Goal: Task Accomplishment & Management: Complete application form

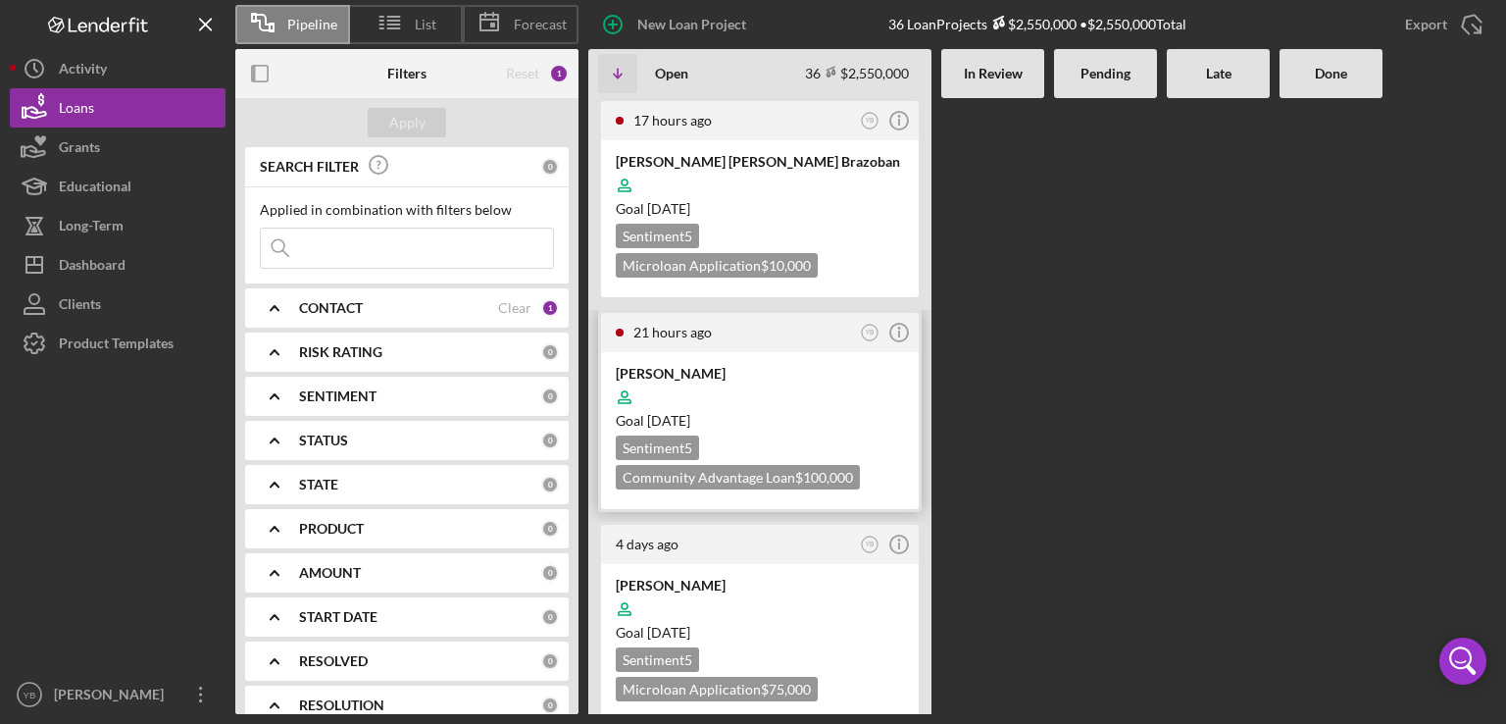
click at [818, 416] on div "Goal [DATE]" at bounding box center [760, 421] width 288 height 20
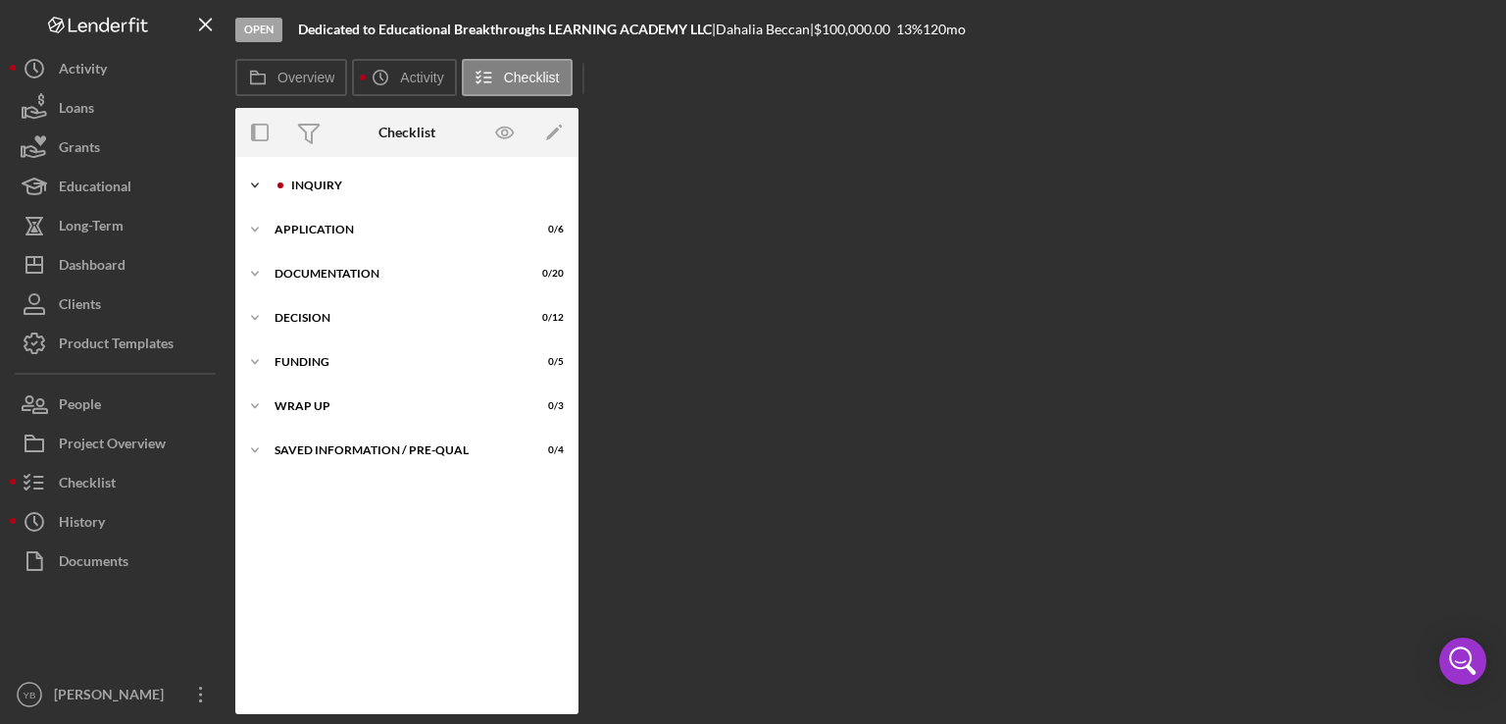
click at [361, 185] on div "Inquiry" at bounding box center [422, 185] width 263 height 12
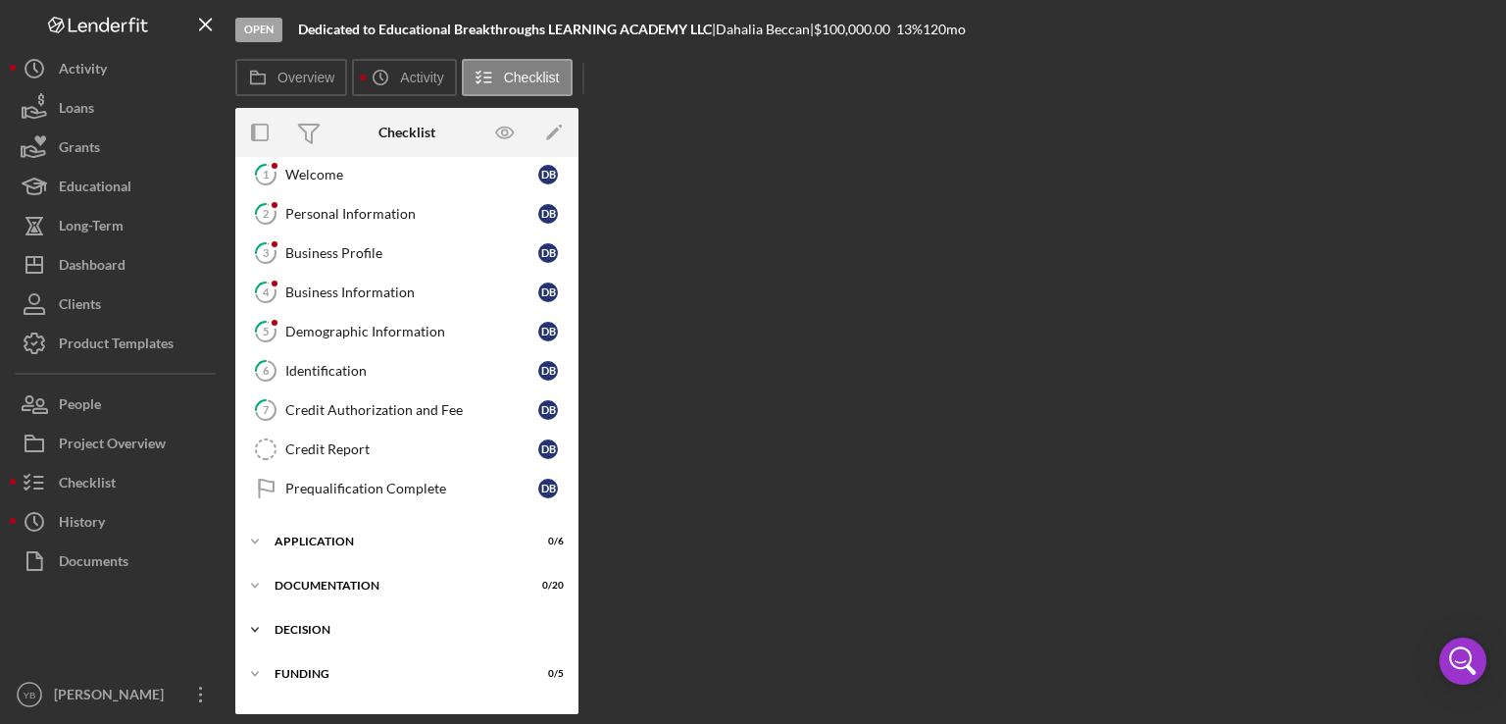
scroll to position [55, 0]
click at [357, 541] on div "Icon/Expander Application 0 / 6" at bounding box center [406, 538] width 343 height 39
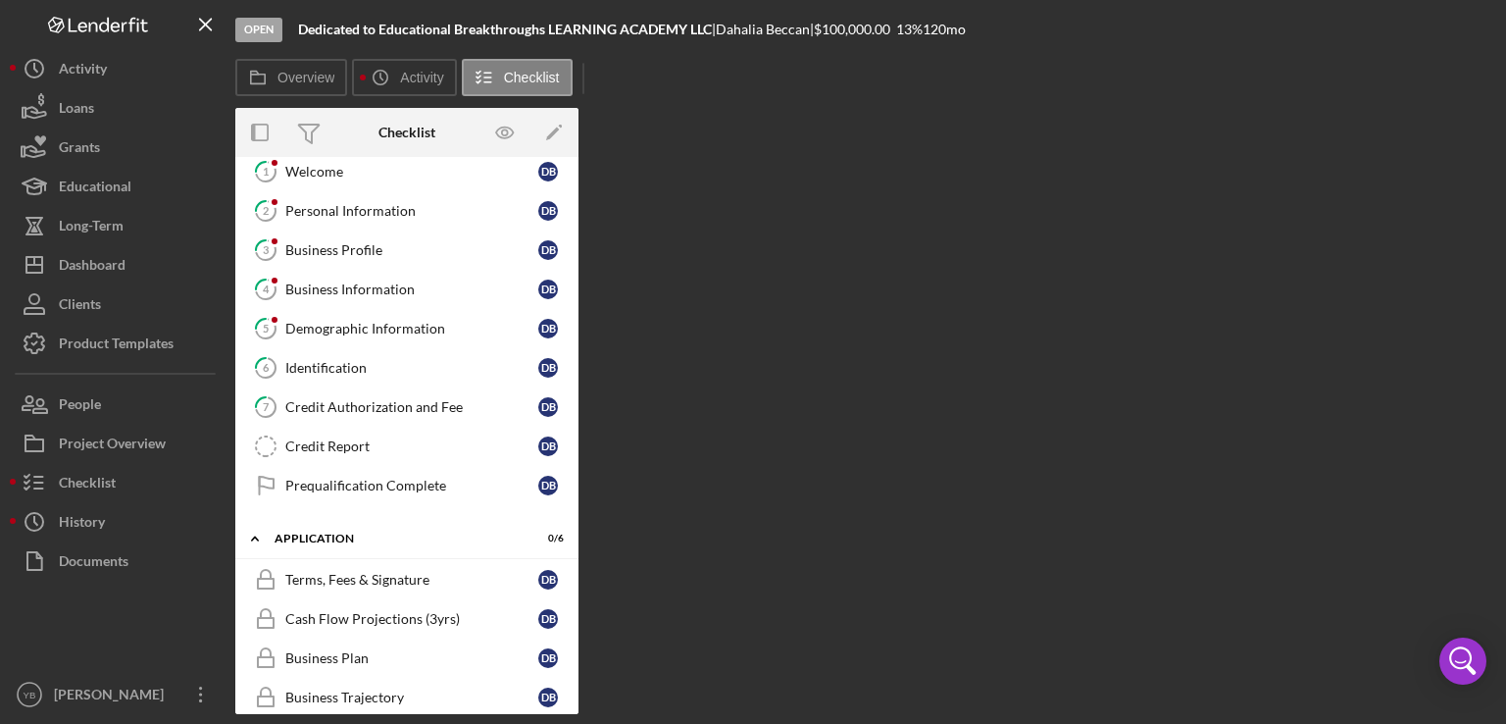
drag, startPoint x: 573, startPoint y: 507, endPoint x: 576, endPoint y: 517, distance: 10.2
click at [576, 517] on div "Icon/Expander Inquiry 0 / 9 1 Welcome D B 2 Personal Information D B 3 Business…" at bounding box center [406, 435] width 343 height 557
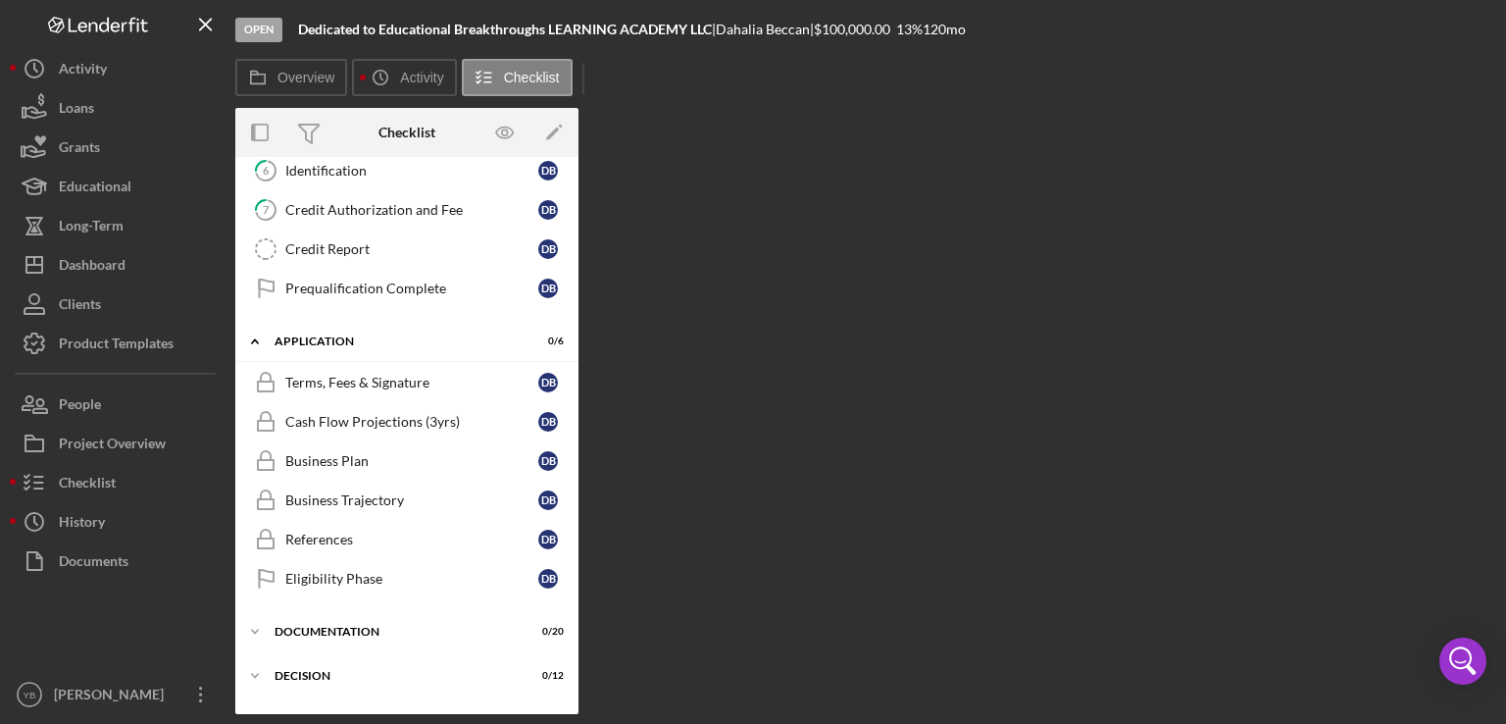
scroll to position [263, 0]
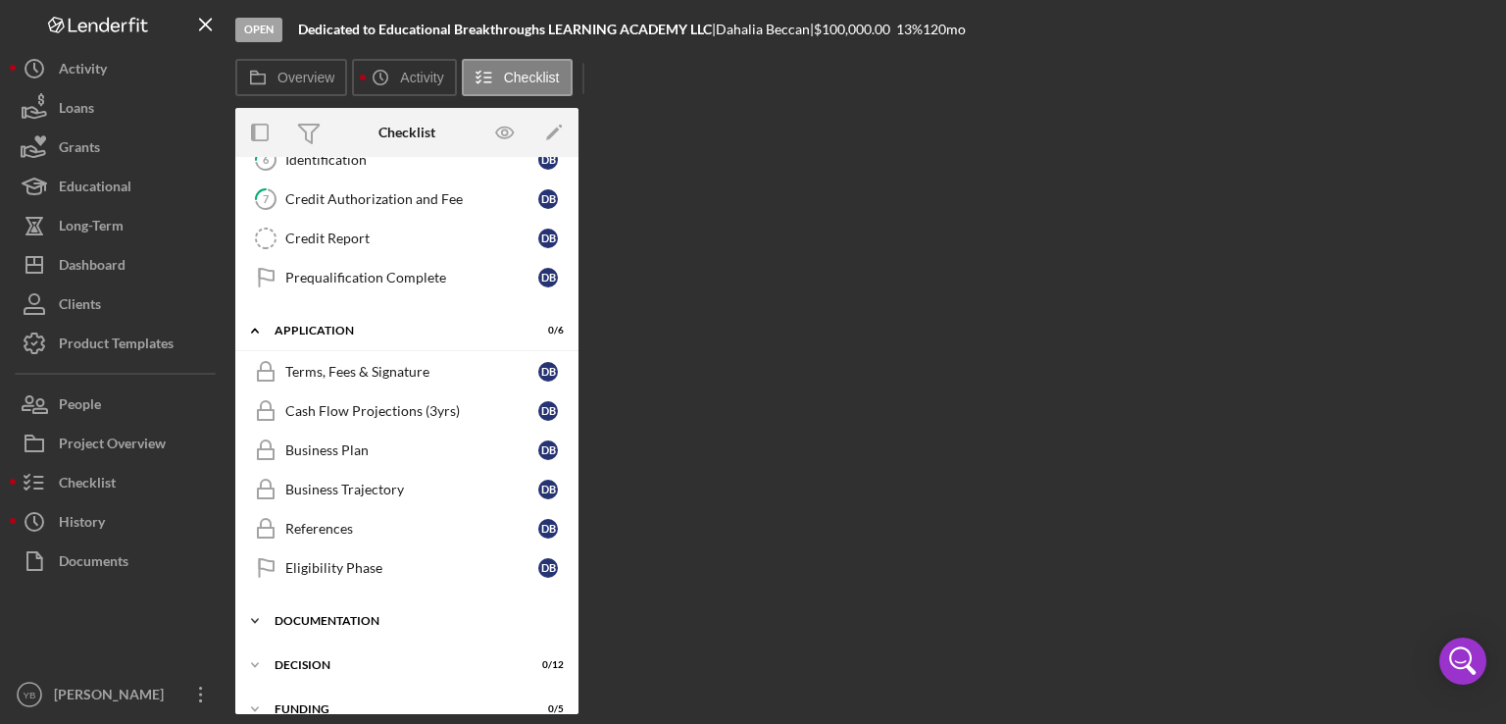
click at [350, 621] on div "Icon/Expander Documentation 0 / 20" at bounding box center [406, 620] width 343 height 39
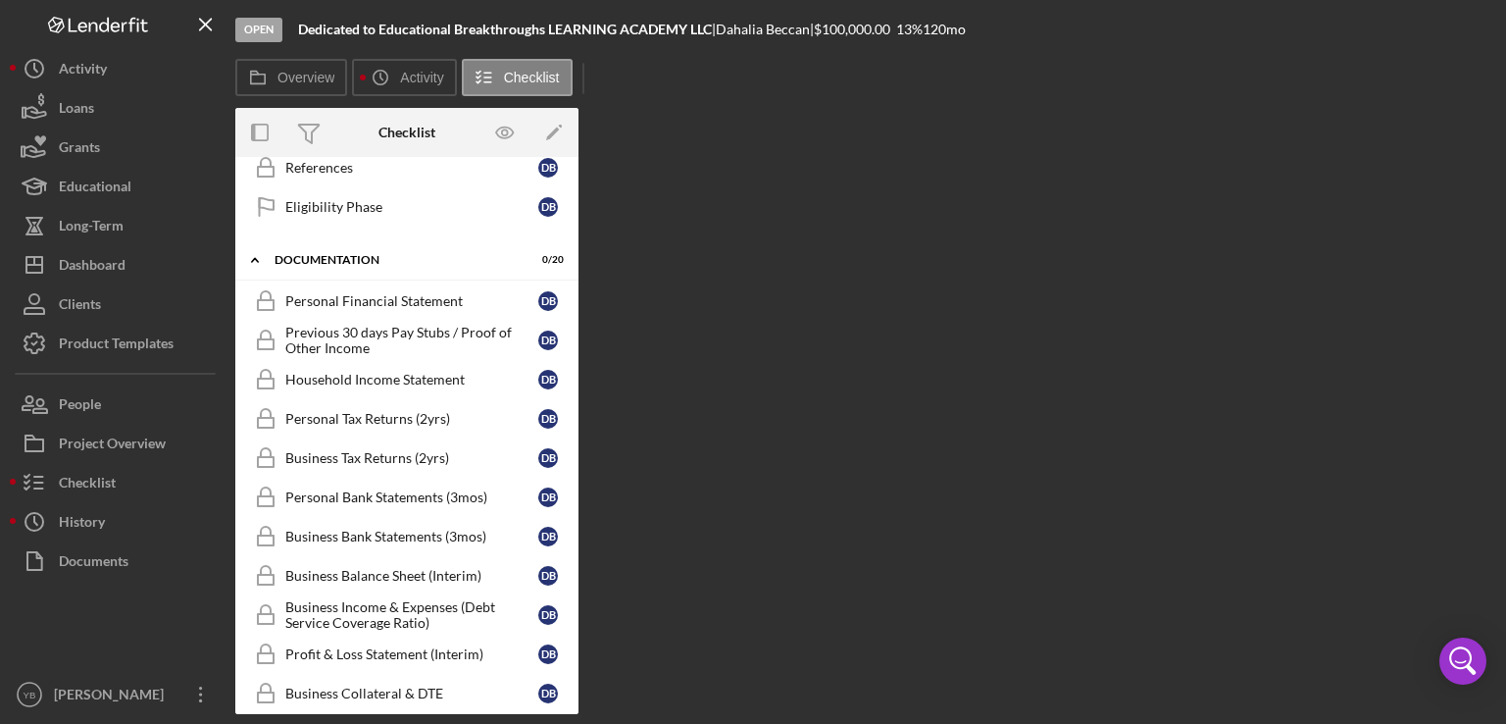
scroll to position [652, 0]
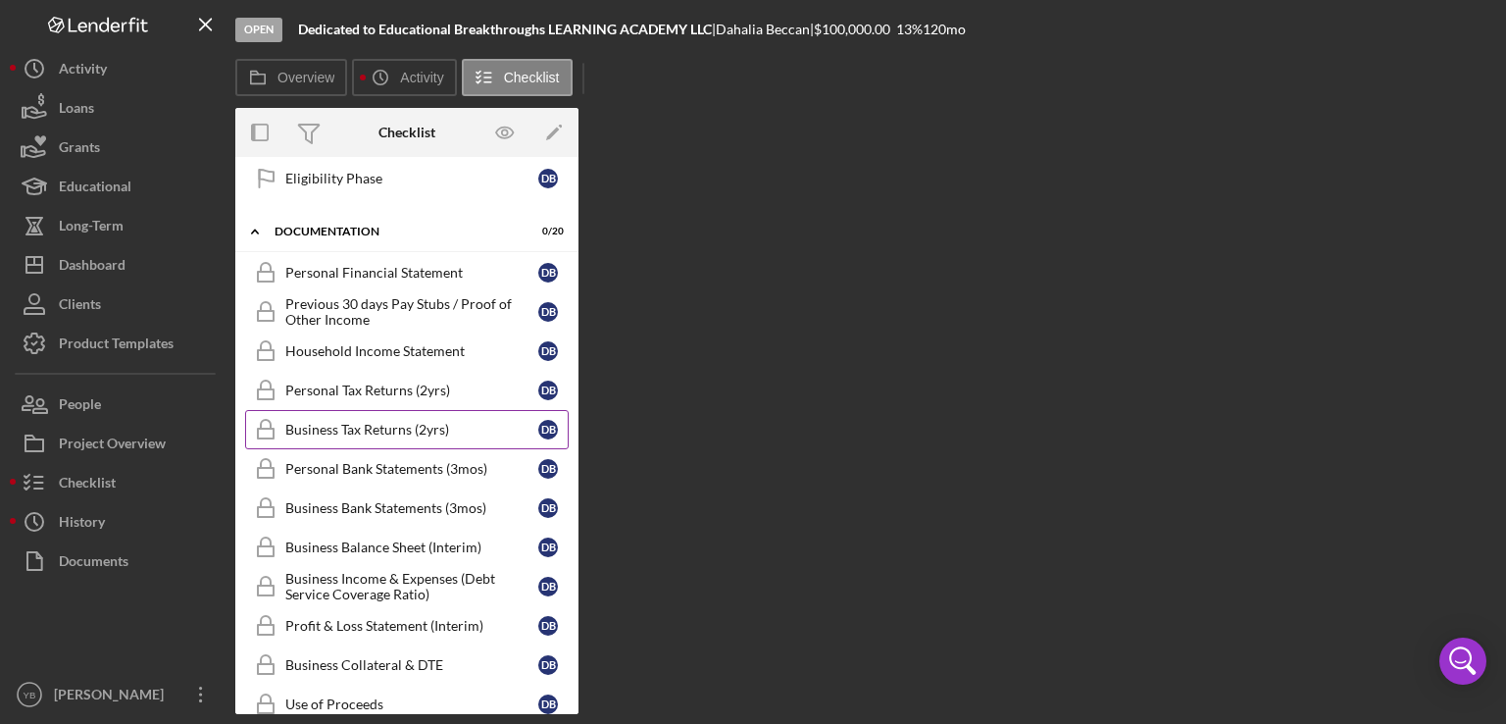
click at [400, 422] on div "Business Tax Returns (2yrs)" at bounding box center [411, 430] width 253 height 16
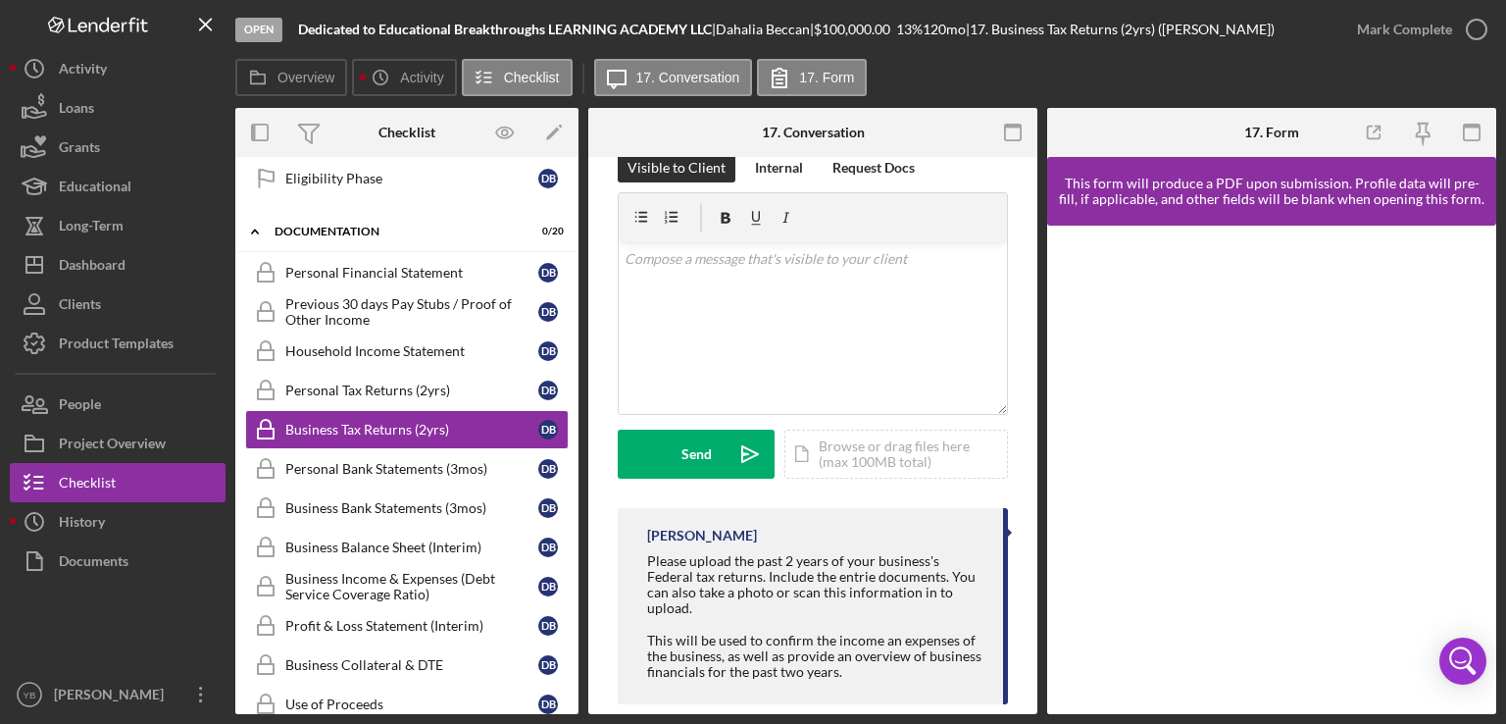
scroll to position [333, 0]
click at [890, 450] on div "Icon/Document Browse or drag files here (max 100MB total) Tap to choose files o…" at bounding box center [897, 450] width 224 height 49
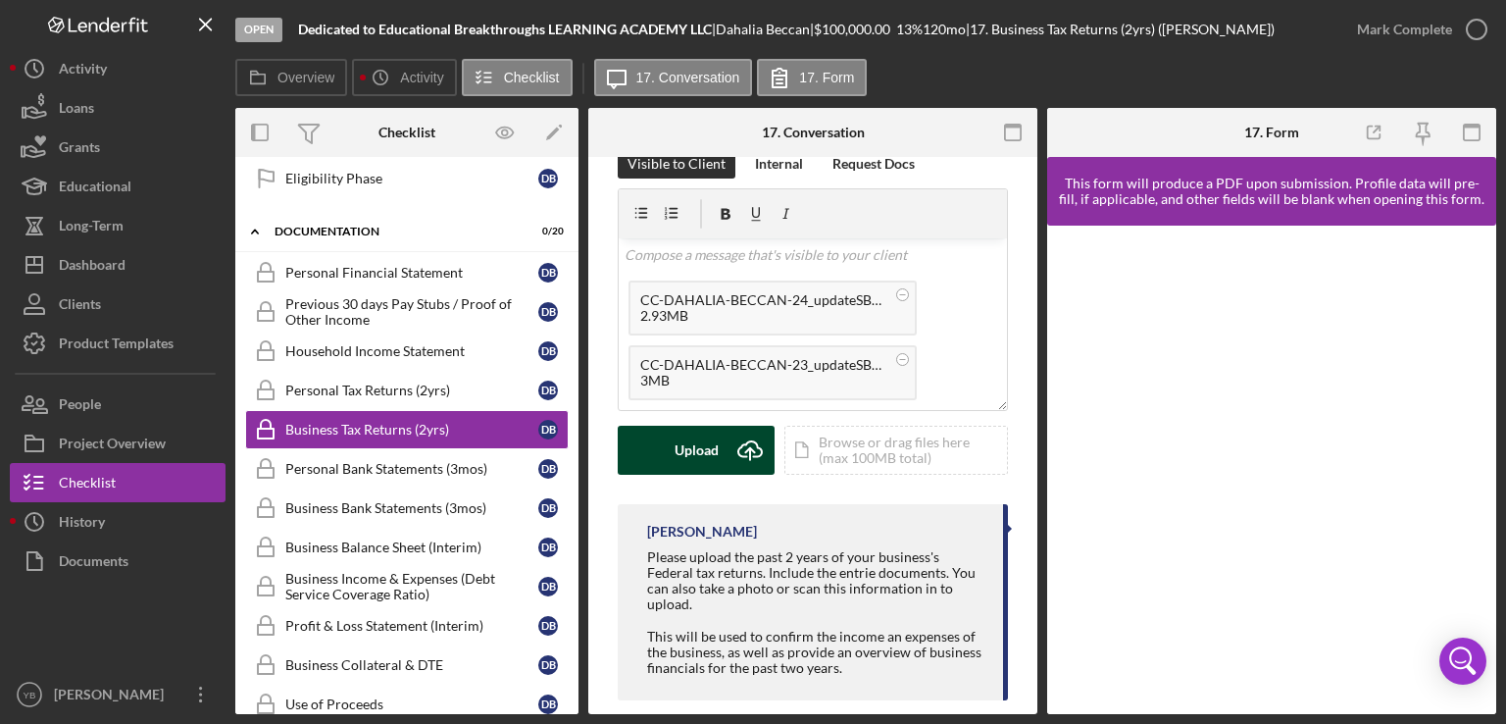
click at [685, 436] on div "Upload" at bounding box center [697, 450] width 44 height 49
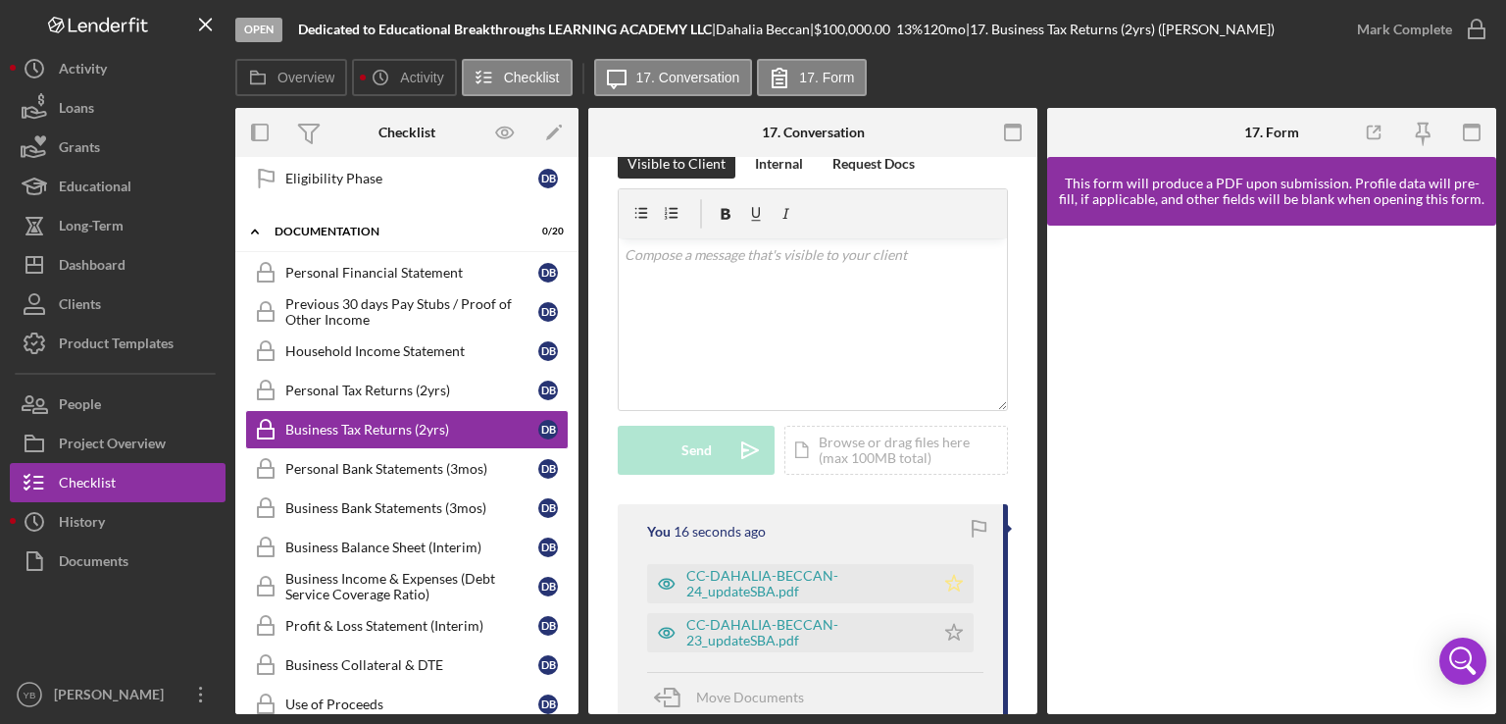
click at [946, 581] on icon "Icon/Star" at bounding box center [954, 583] width 39 height 39
click at [958, 627] on icon "Icon/Star" at bounding box center [954, 632] width 39 height 39
click at [1455, 23] on icon "button" at bounding box center [1476, 29] width 49 height 49
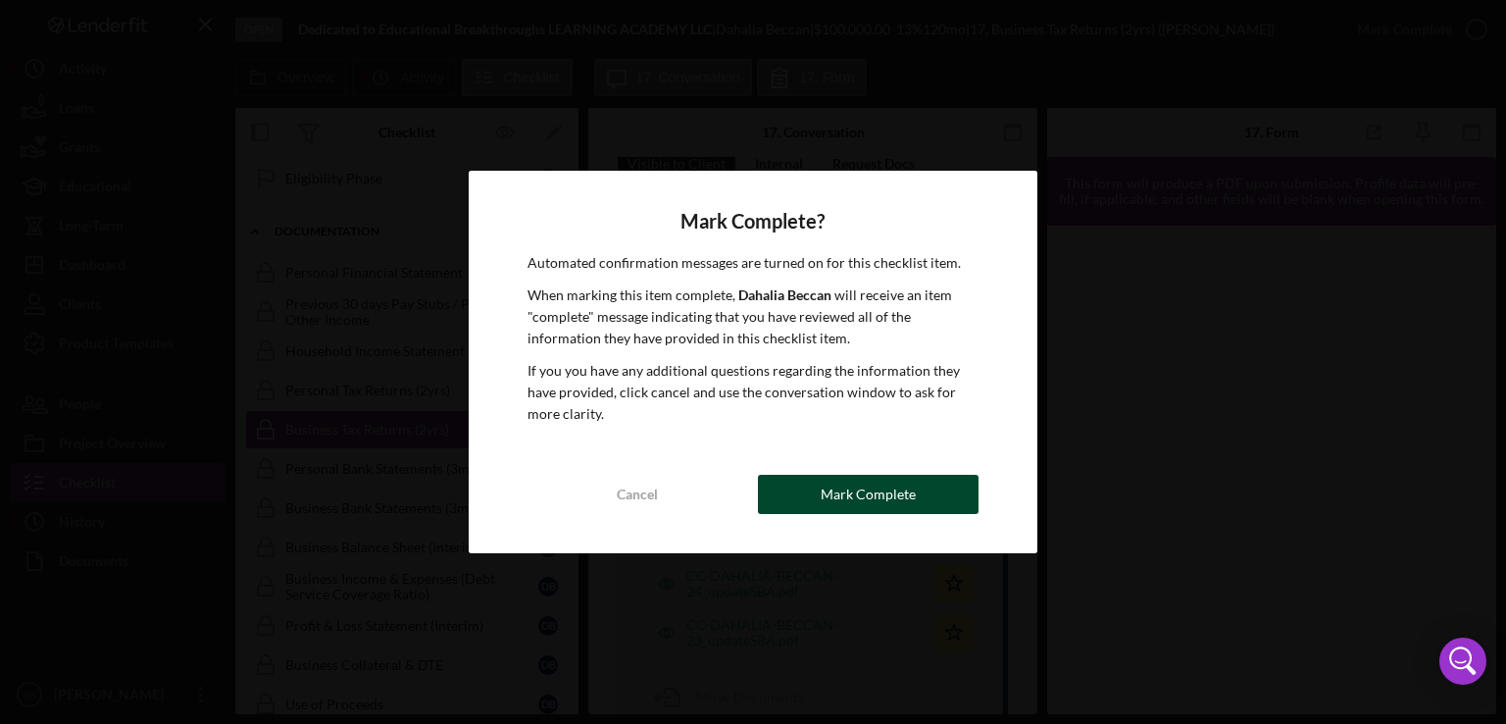
click at [890, 499] on div "Mark Complete" at bounding box center [868, 494] width 95 height 39
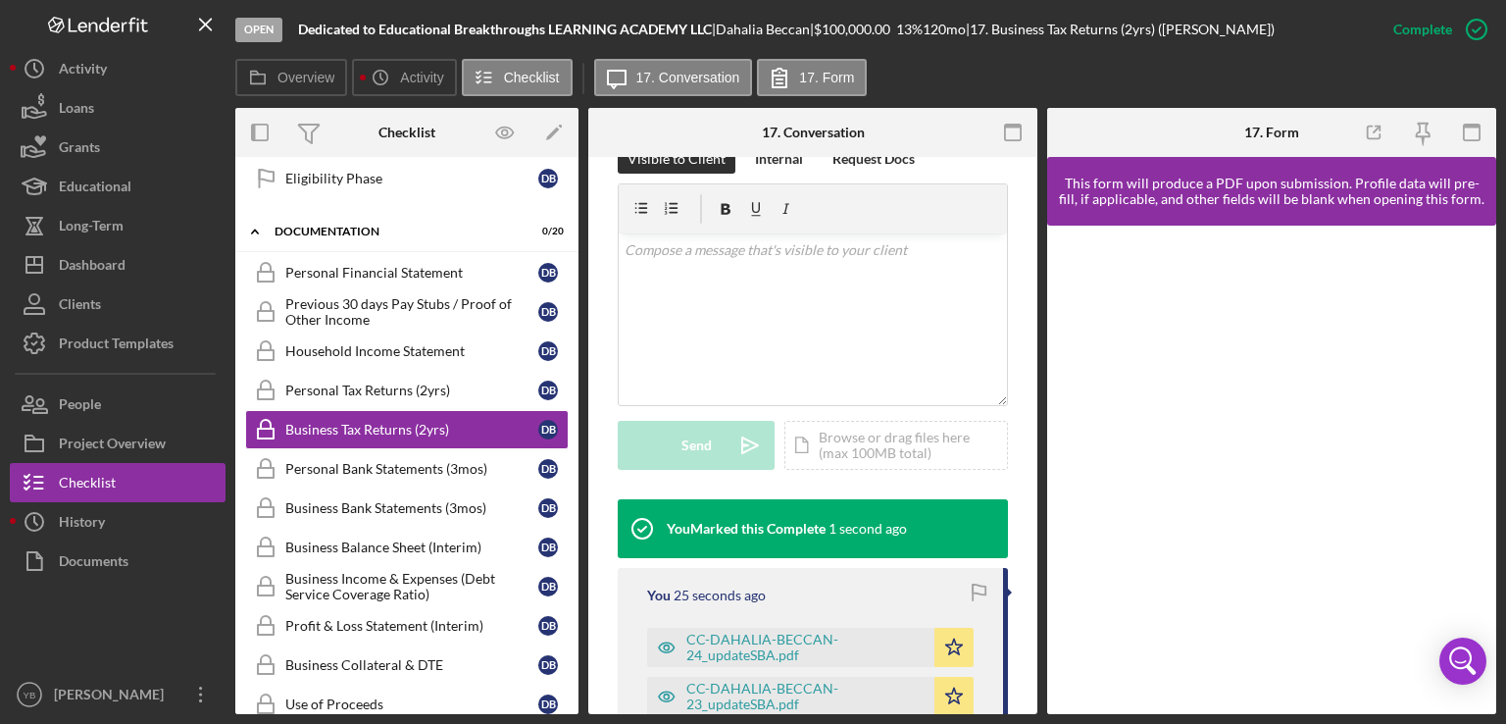
scroll to position [330, 0]
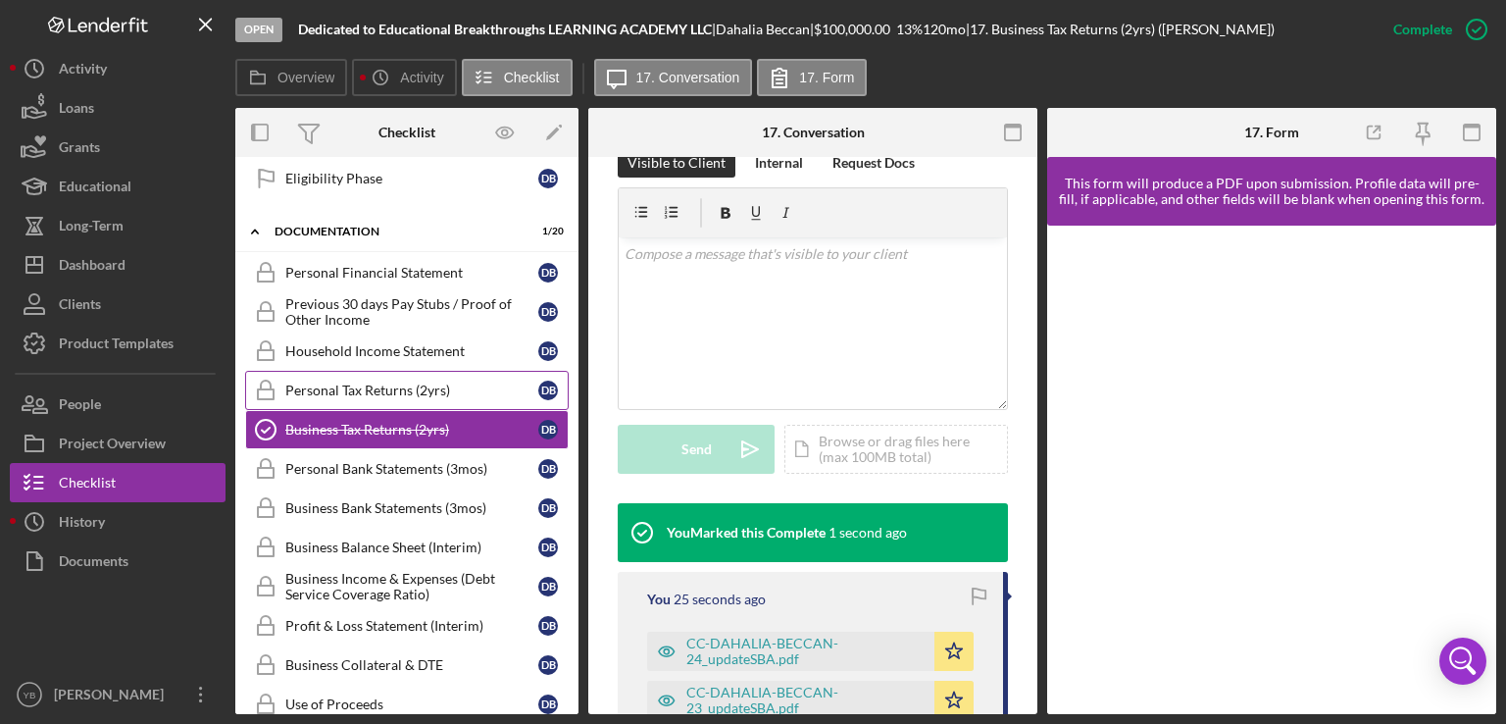
click at [377, 384] on div "Personal Tax Returns (2yrs)" at bounding box center [411, 390] width 253 height 16
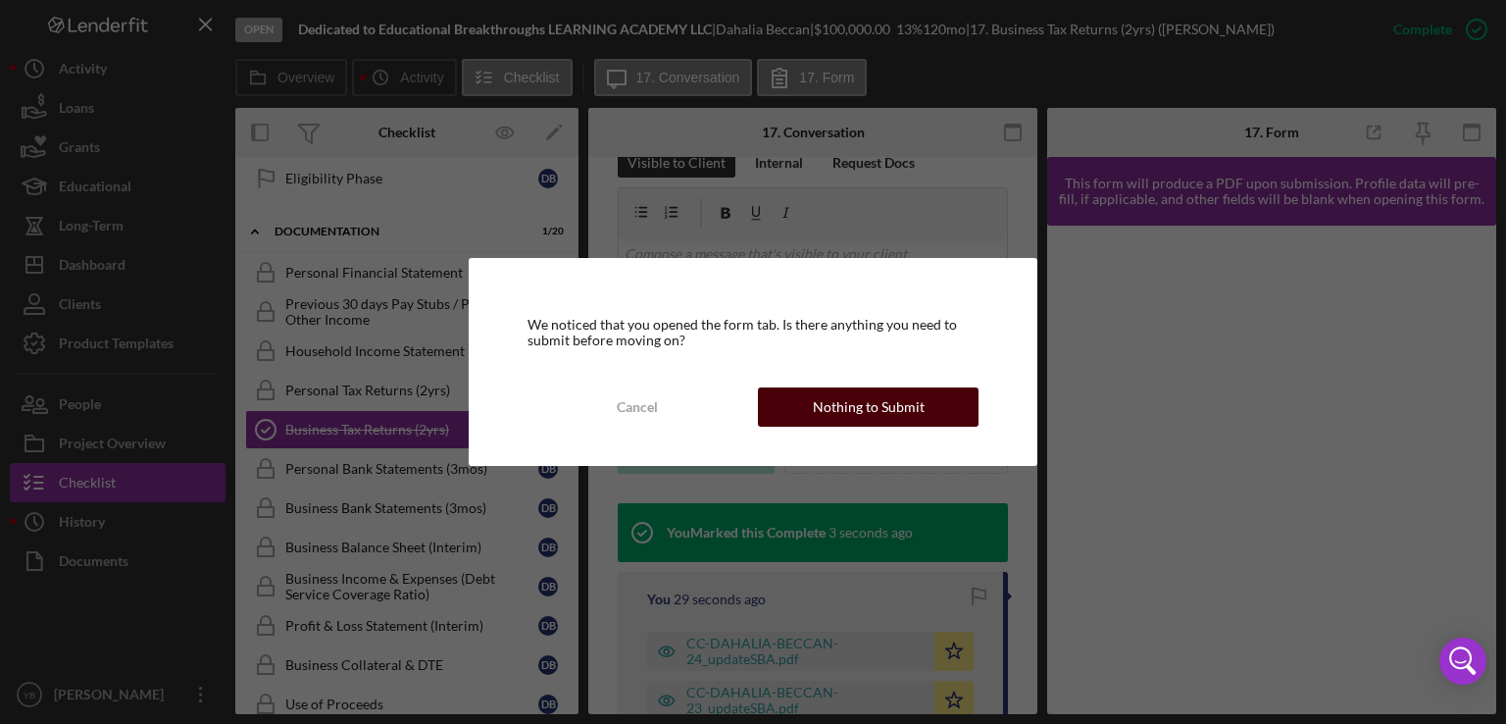
click at [834, 405] on div "Nothing to Submit" at bounding box center [869, 406] width 112 height 39
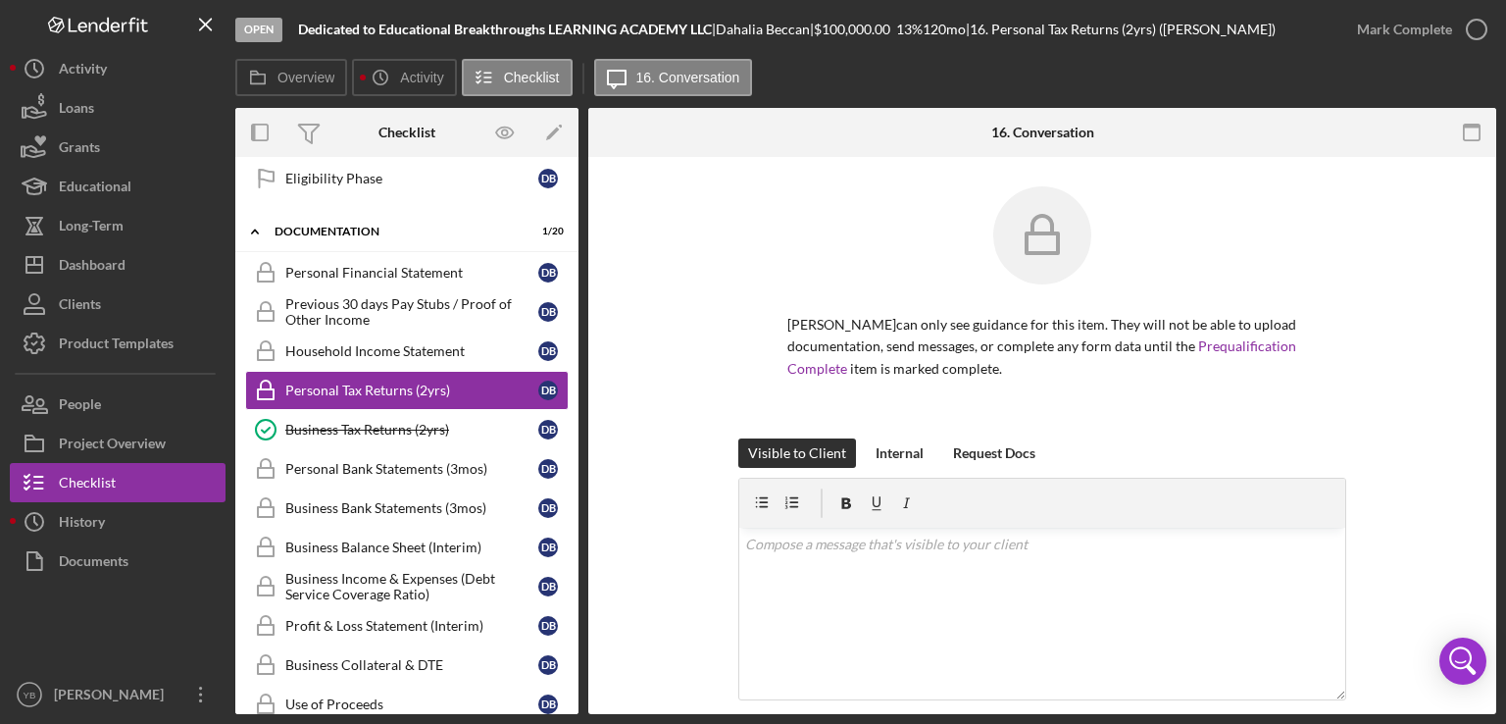
click at [1451, 435] on div "[PERSON_NAME] can only see guidance for this item. They will not be able to upl…" at bounding box center [1042, 312] width 849 height 252
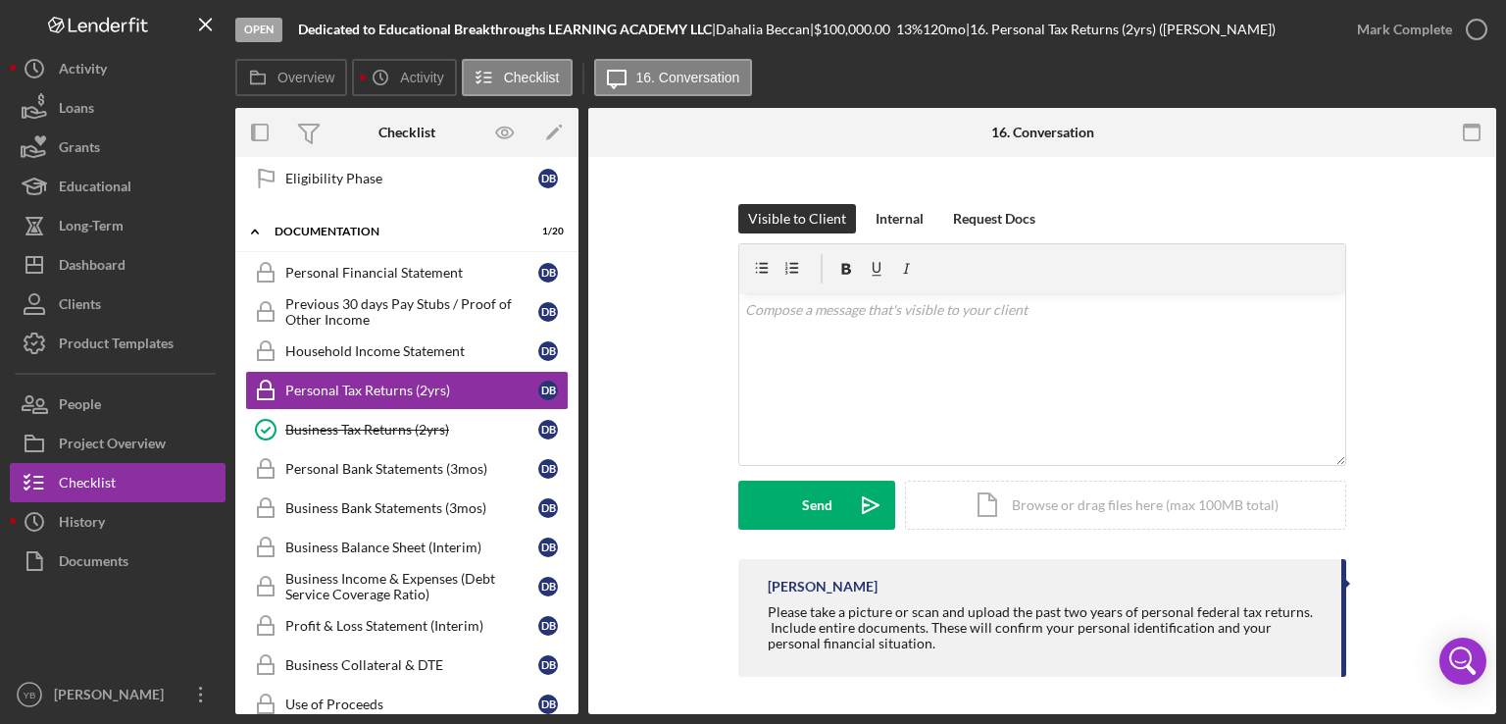
scroll to position [235, 0]
click at [1059, 503] on div "Icon/Document Browse or drag files here (max 100MB total) Tap to choose files o…" at bounding box center [1125, 504] width 441 height 49
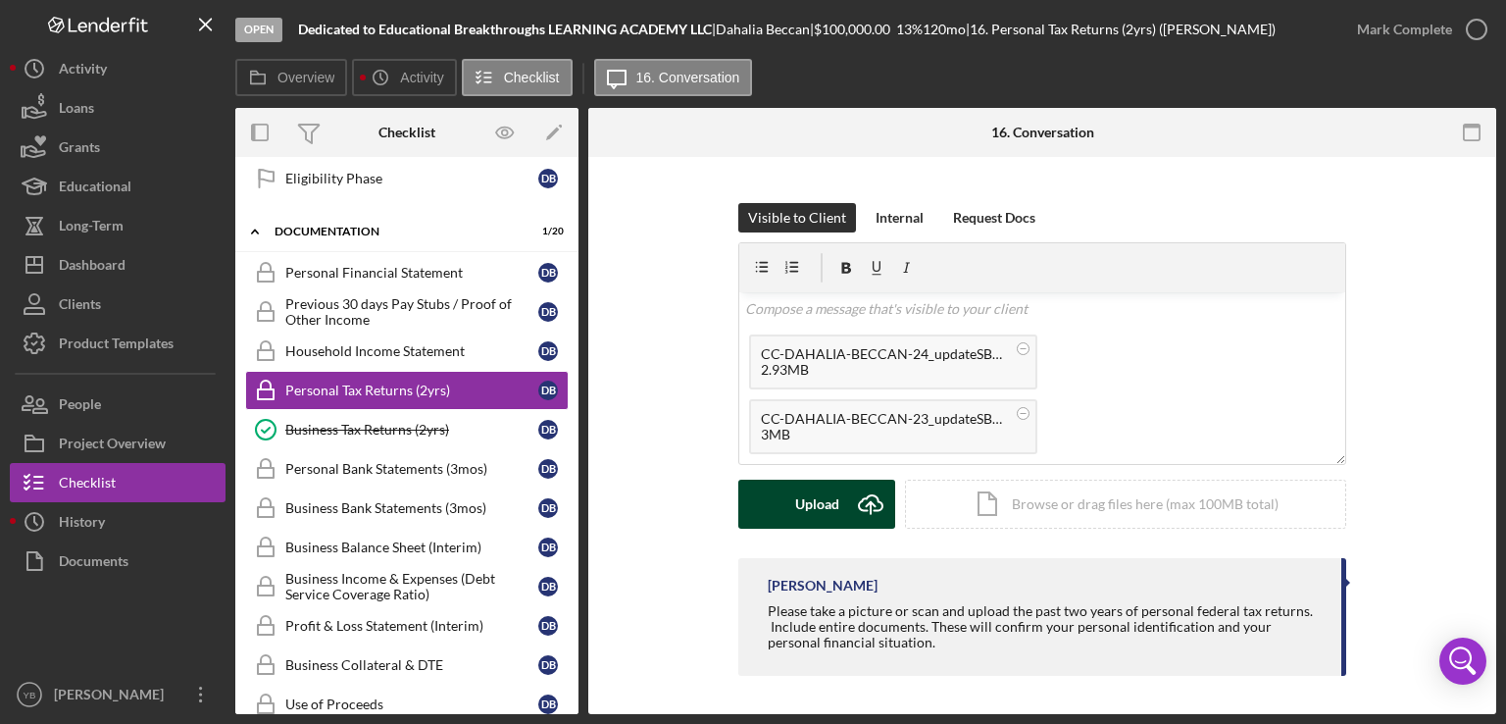
click at [816, 509] on div "Upload" at bounding box center [817, 504] width 44 height 49
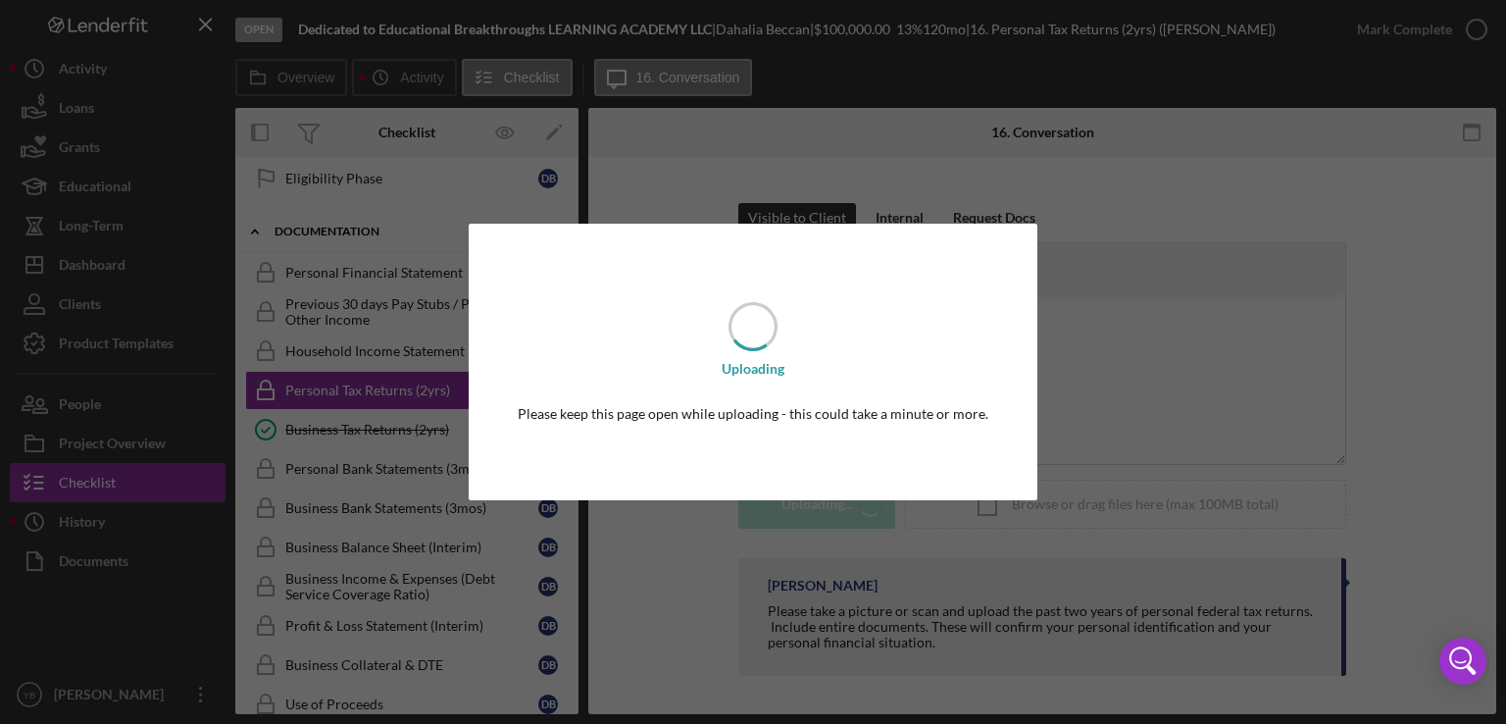
click at [1051, 379] on div "Uploading Please keep this page open while uploading - this could take a minute…" at bounding box center [753, 362] width 1506 height 724
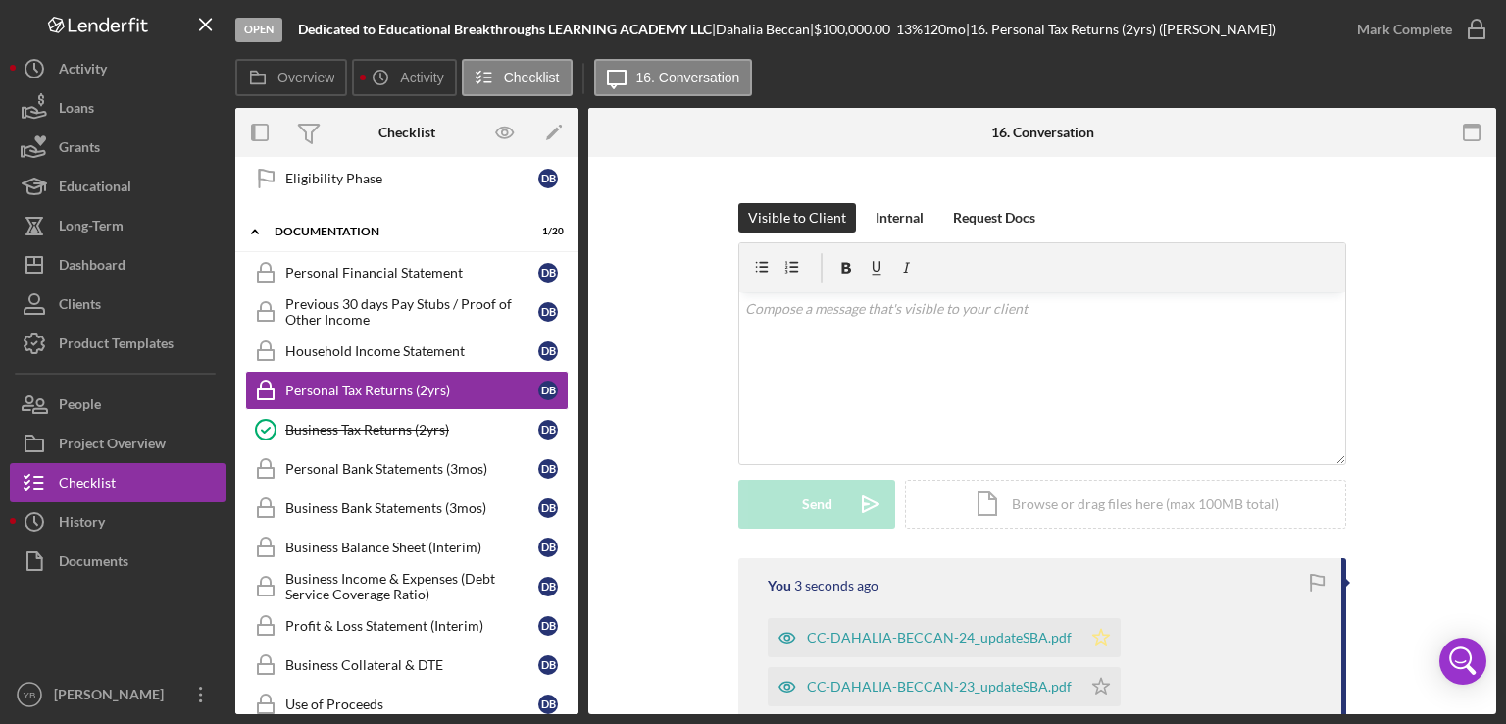
click at [1094, 630] on icon "Icon/Star" at bounding box center [1101, 637] width 39 height 39
click at [1094, 685] on icon "Icon/Star" at bounding box center [1101, 686] width 39 height 39
click at [1416, 36] on div "Mark Complete" at bounding box center [1404, 29] width 95 height 39
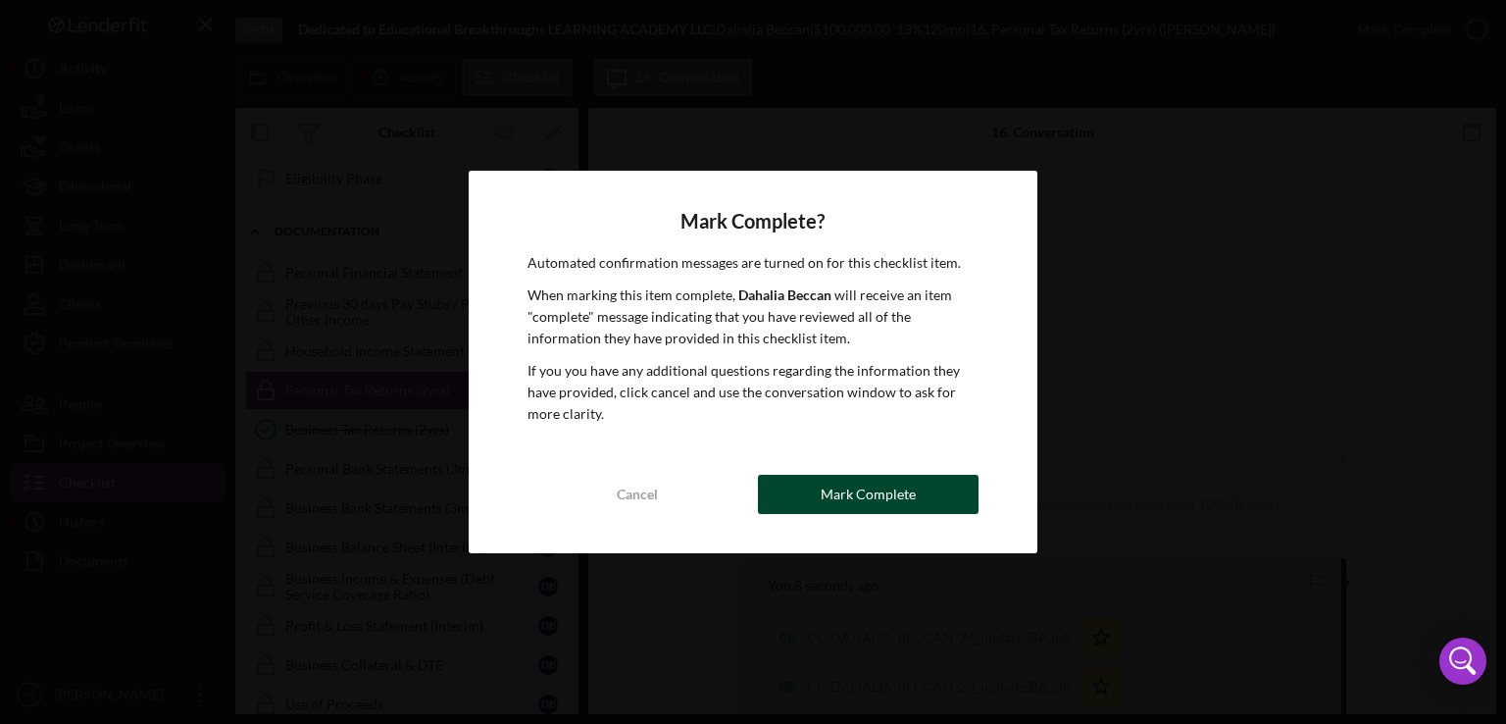
click at [913, 495] on button "Mark Complete" at bounding box center [868, 494] width 221 height 39
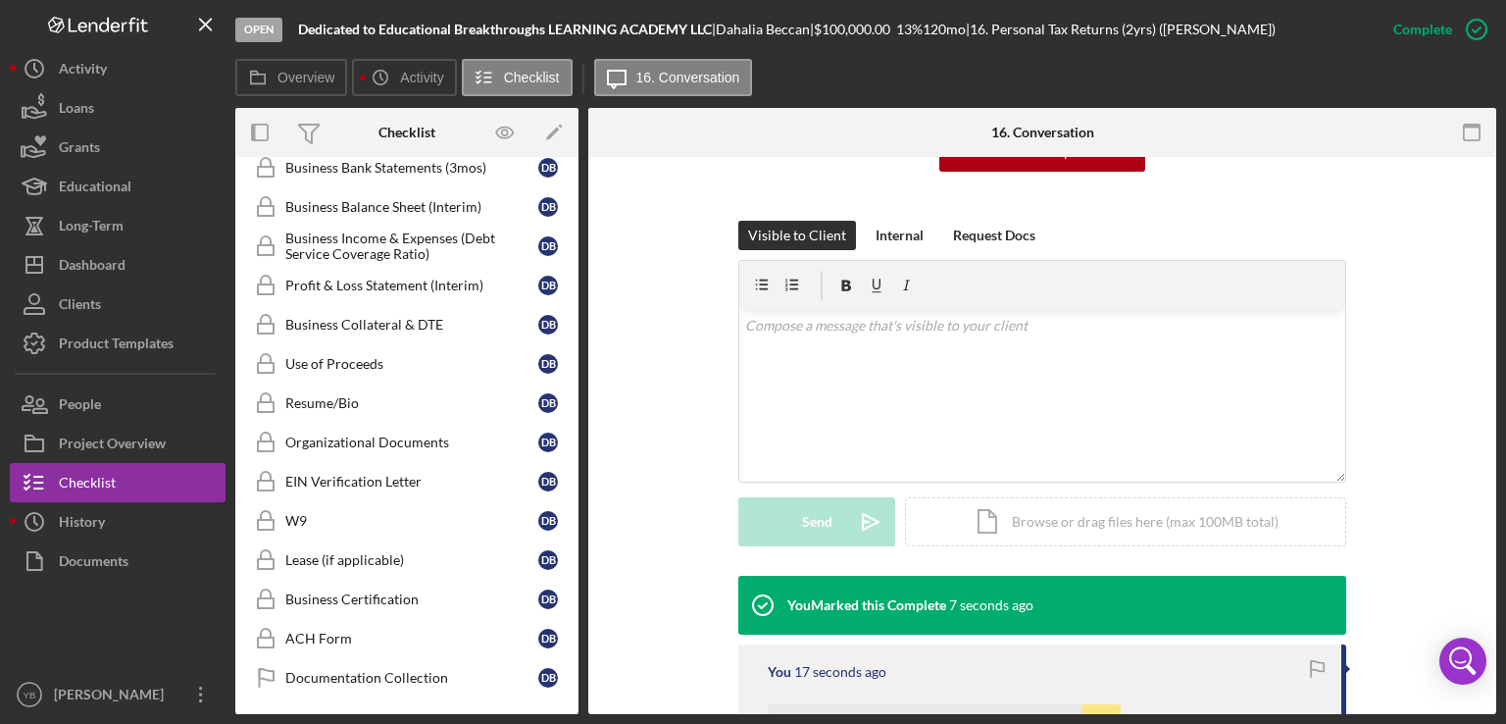
scroll to position [996, 0]
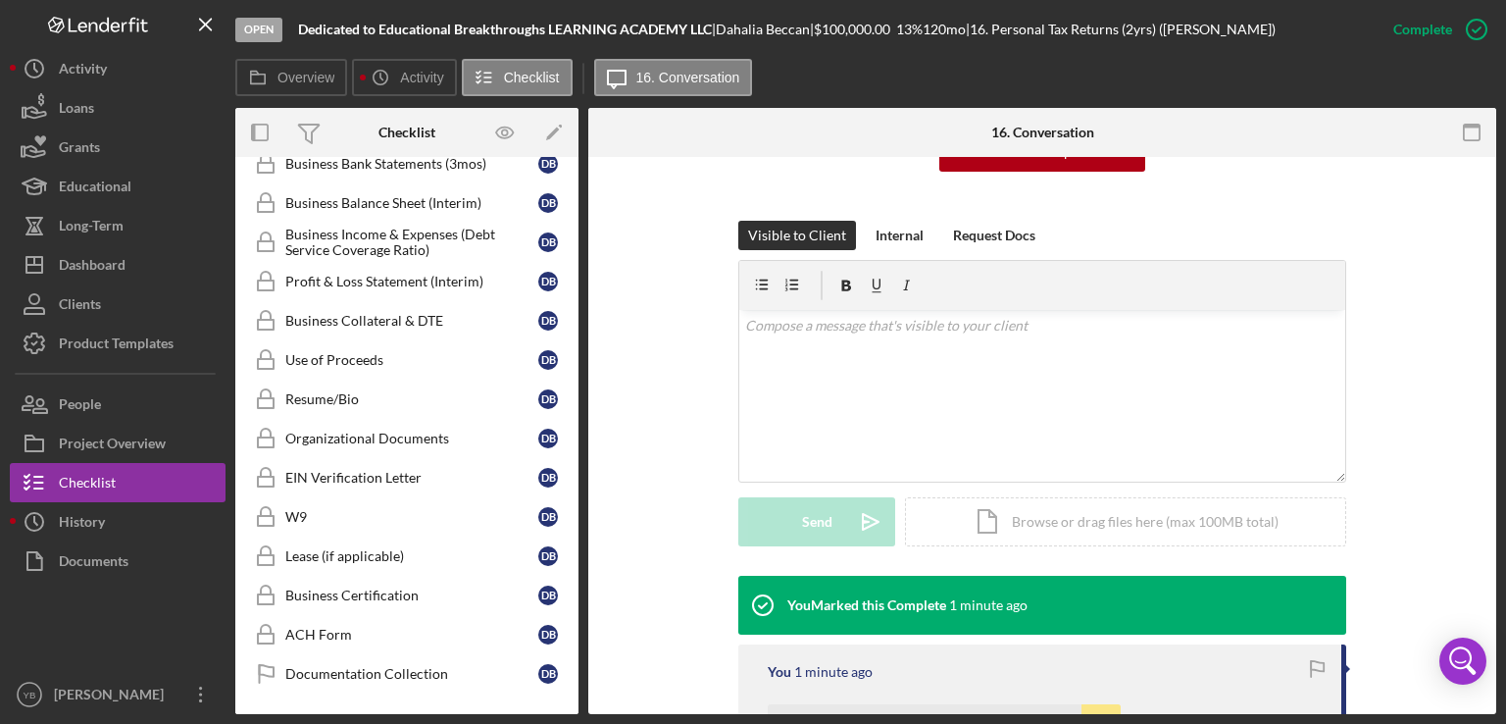
drag, startPoint x: 579, startPoint y: 527, endPoint x: 577, endPoint y: 483, distance: 44.2
click at [577, 483] on div "Overview Internal Workflow Stage Open Icon/Dropdown Arrow Archive (can unarchiv…" at bounding box center [865, 411] width 1261 height 606
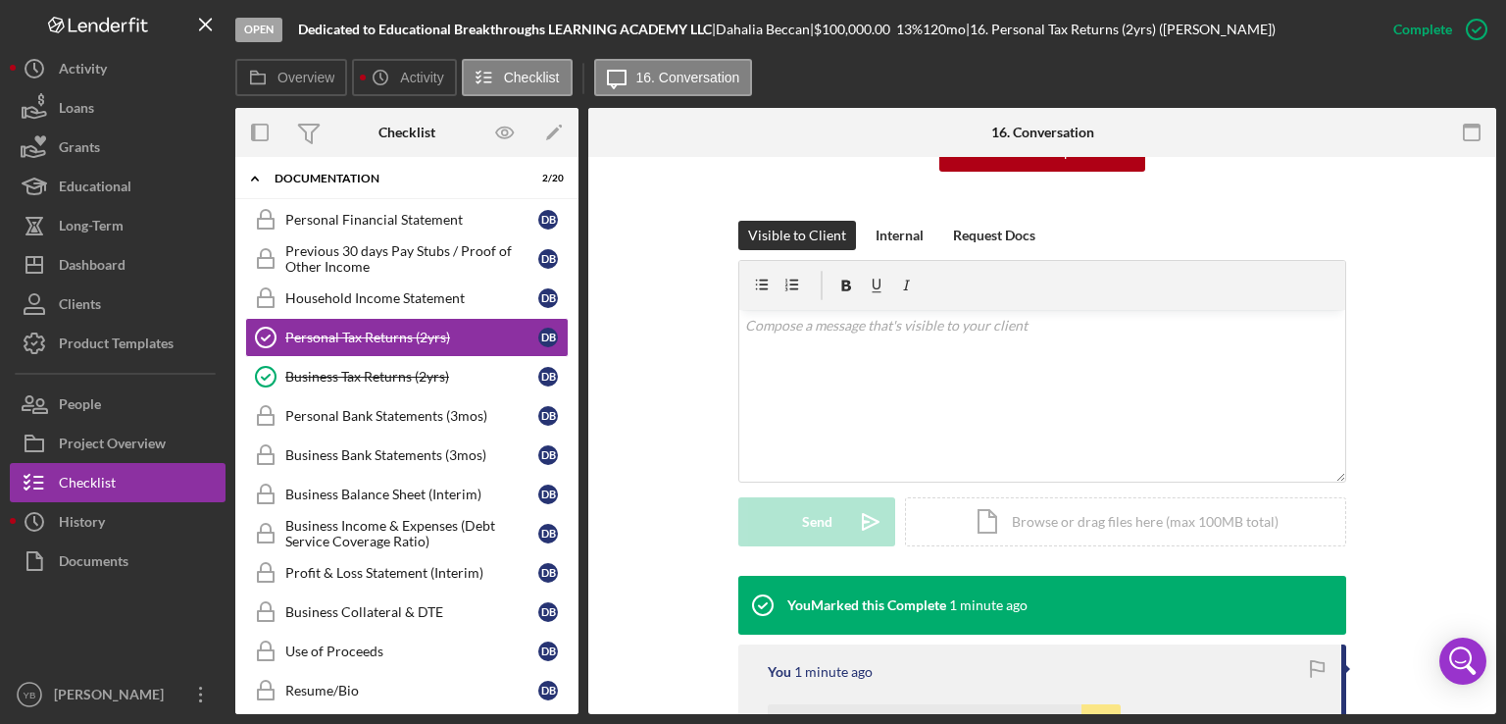
scroll to position [669, 0]
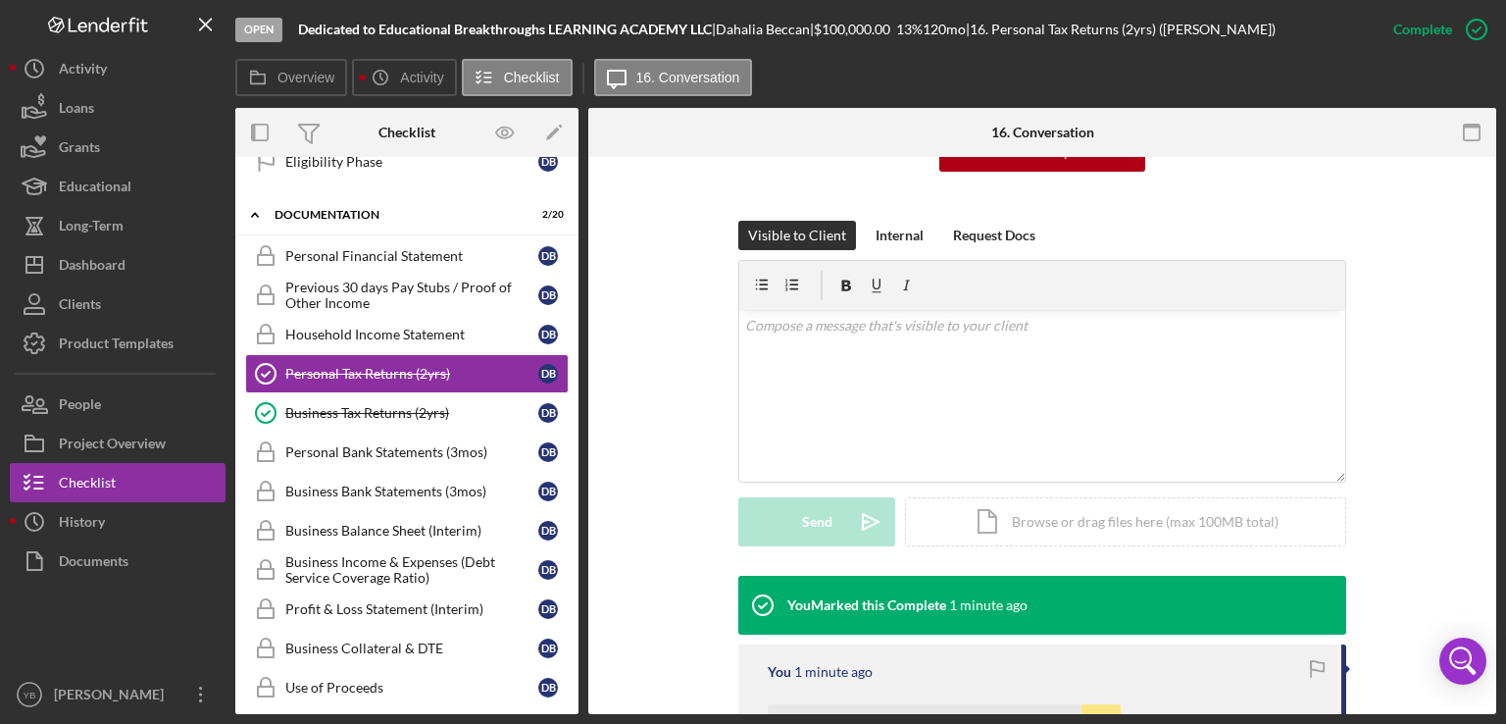
click at [575, 394] on div "Overview Internal Workflow Stage Open Icon/Dropdown Arrow Archive (can unarchiv…" at bounding box center [865, 411] width 1261 height 606
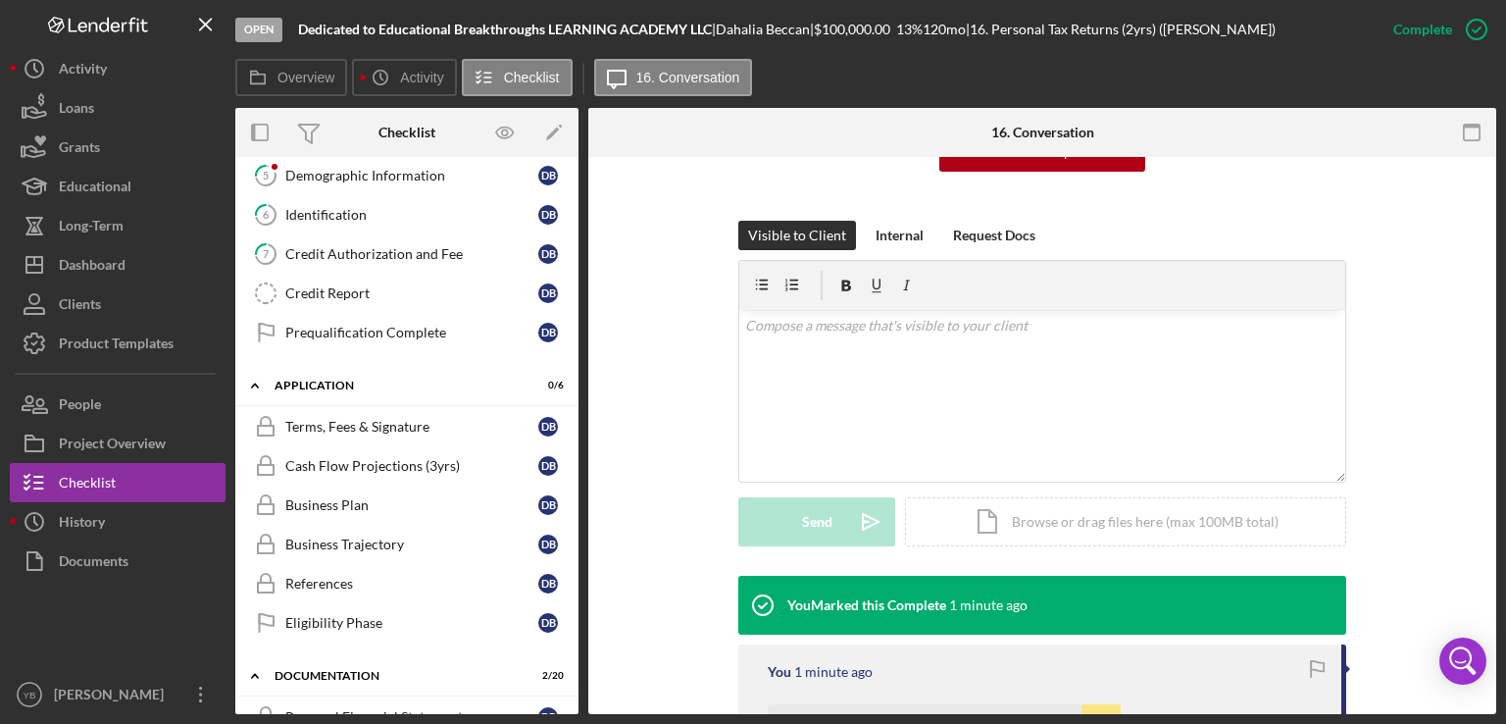
scroll to position [123, 0]
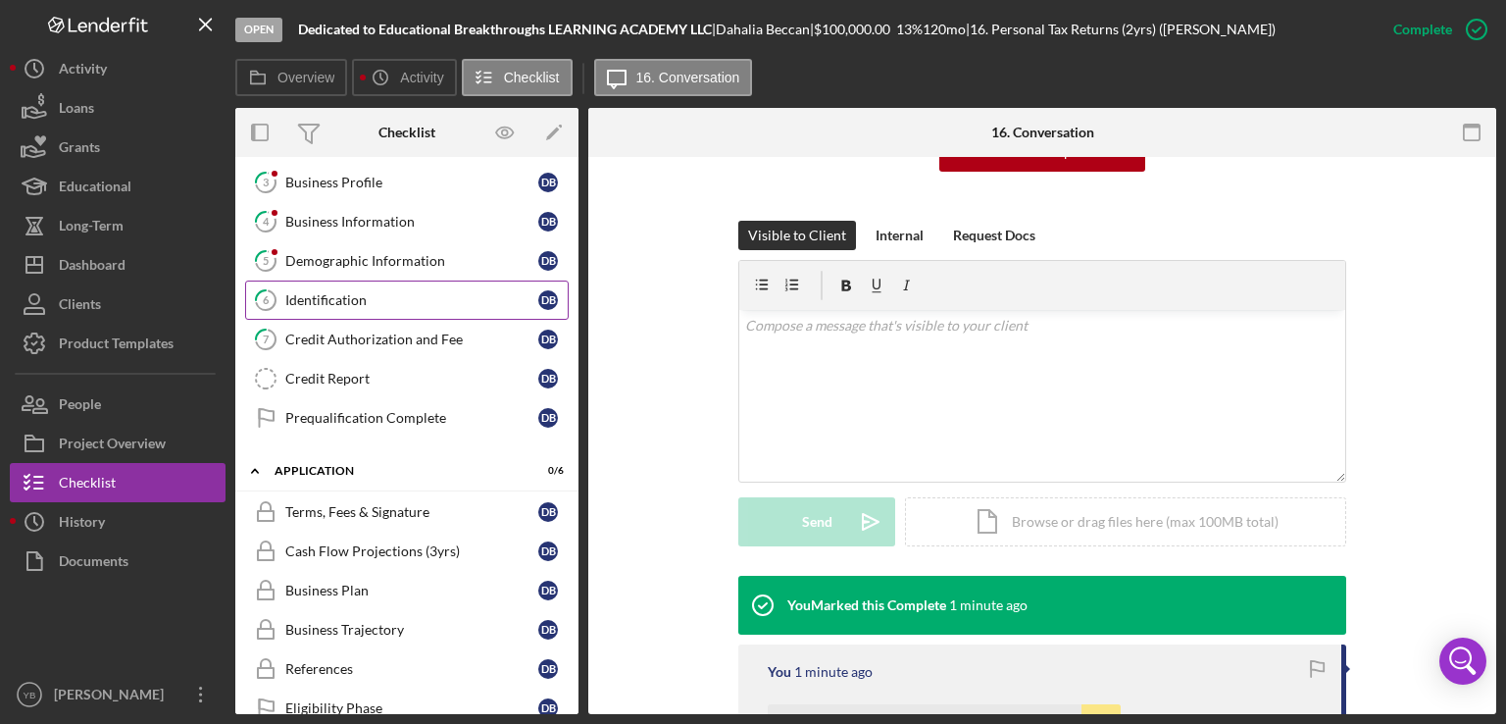
click at [323, 292] on div "Identification" at bounding box center [411, 300] width 253 height 16
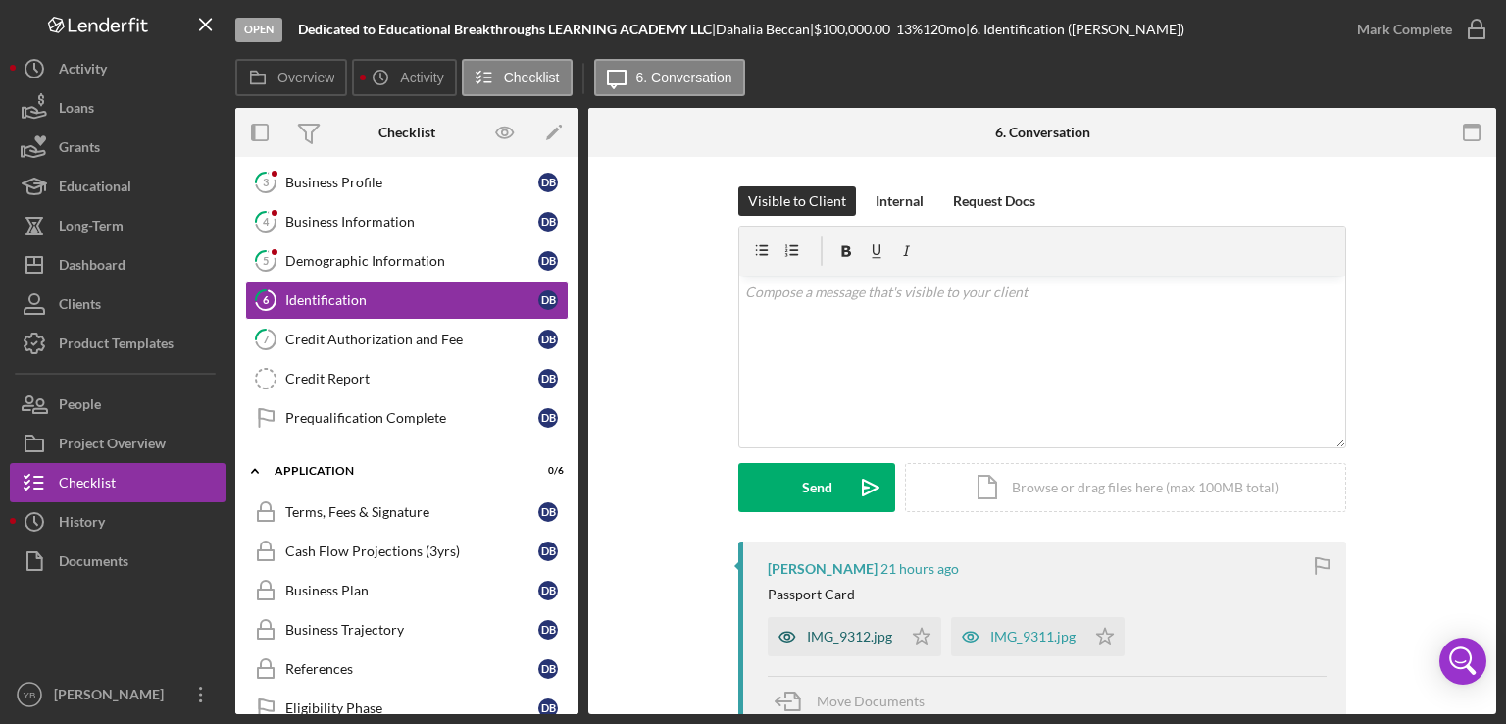
click at [871, 633] on div "IMG_9312.jpg" at bounding box center [849, 637] width 85 height 16
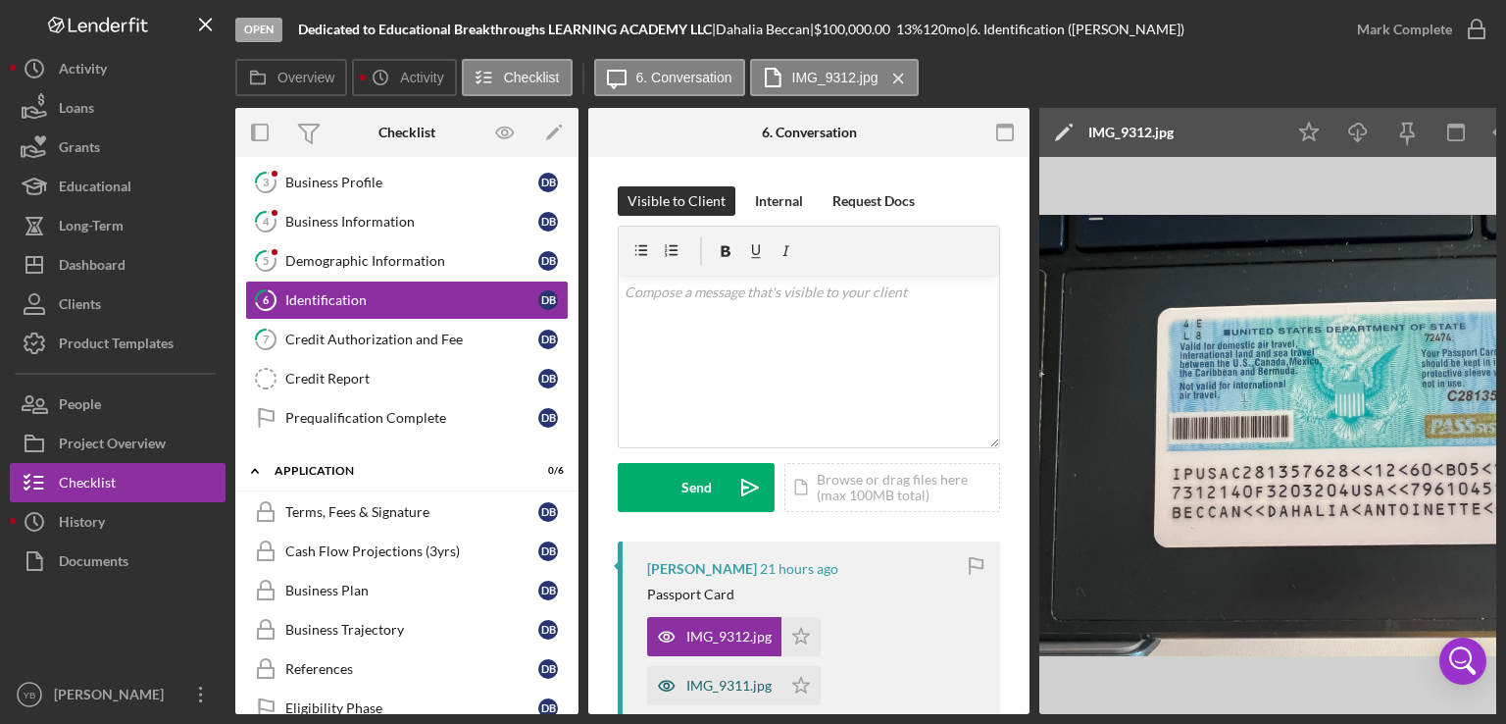
click at [726, 686] on div "IMG_9311.jpg" at bounding box center [728, 686] width 85 height 16
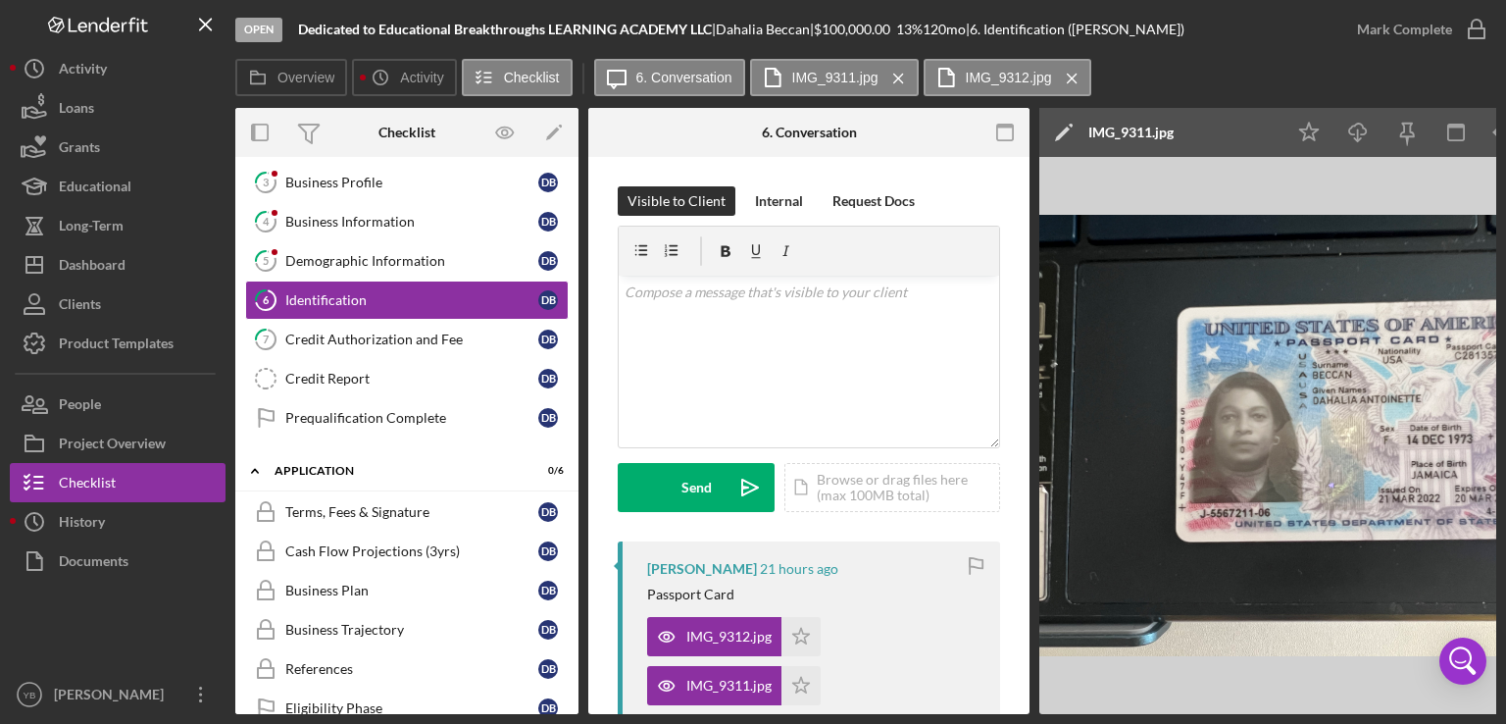
click at [1031, 706] on div "Overview Internal Workflow Stage Open Icon/Dropdown Arrow Archive (can unarchiv…" at bounding box center [865, 411] width 1261 height 606
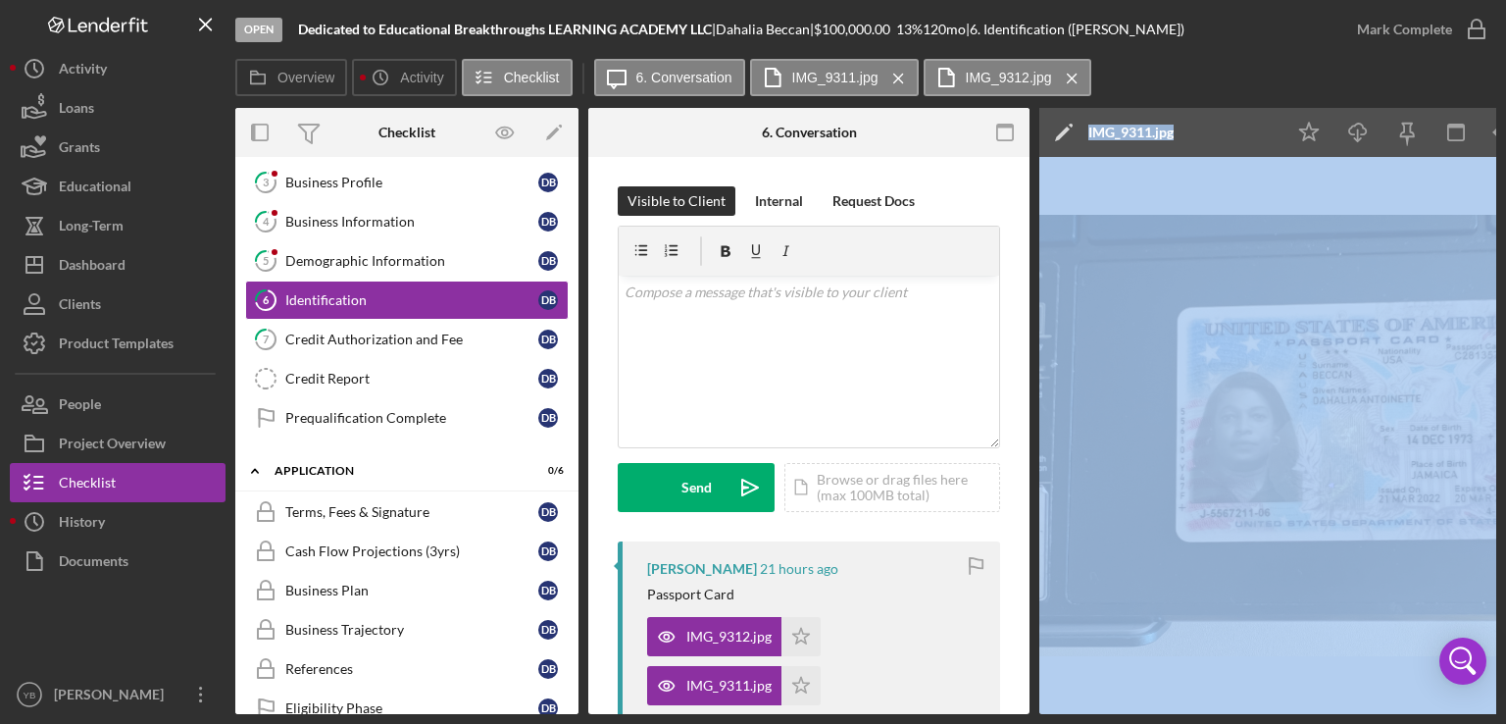
drag, startPoint x: 1031, startPoint y: 706, endPoint x: 1204, endPoint y: 711, distance: 173.7
click at [1204, 711] on div "Overview Internal Workflow Stage Open Icon/Dropdown Arrow Archive (can unarchiv…" at bounding box center [865, 411] width 1261 height 606
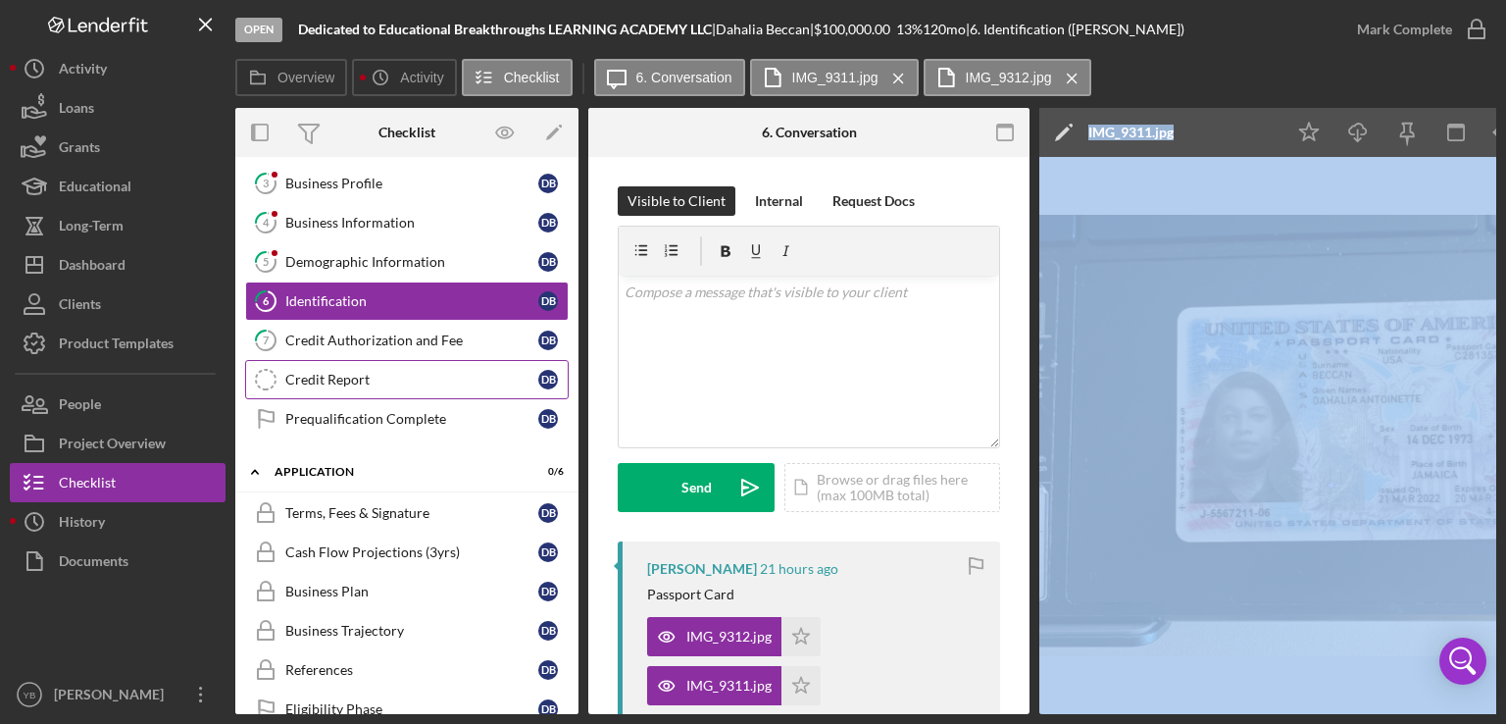
click at [334, 377] on div "Credit Report" at bounding box center [411, 380] width 253 height 16
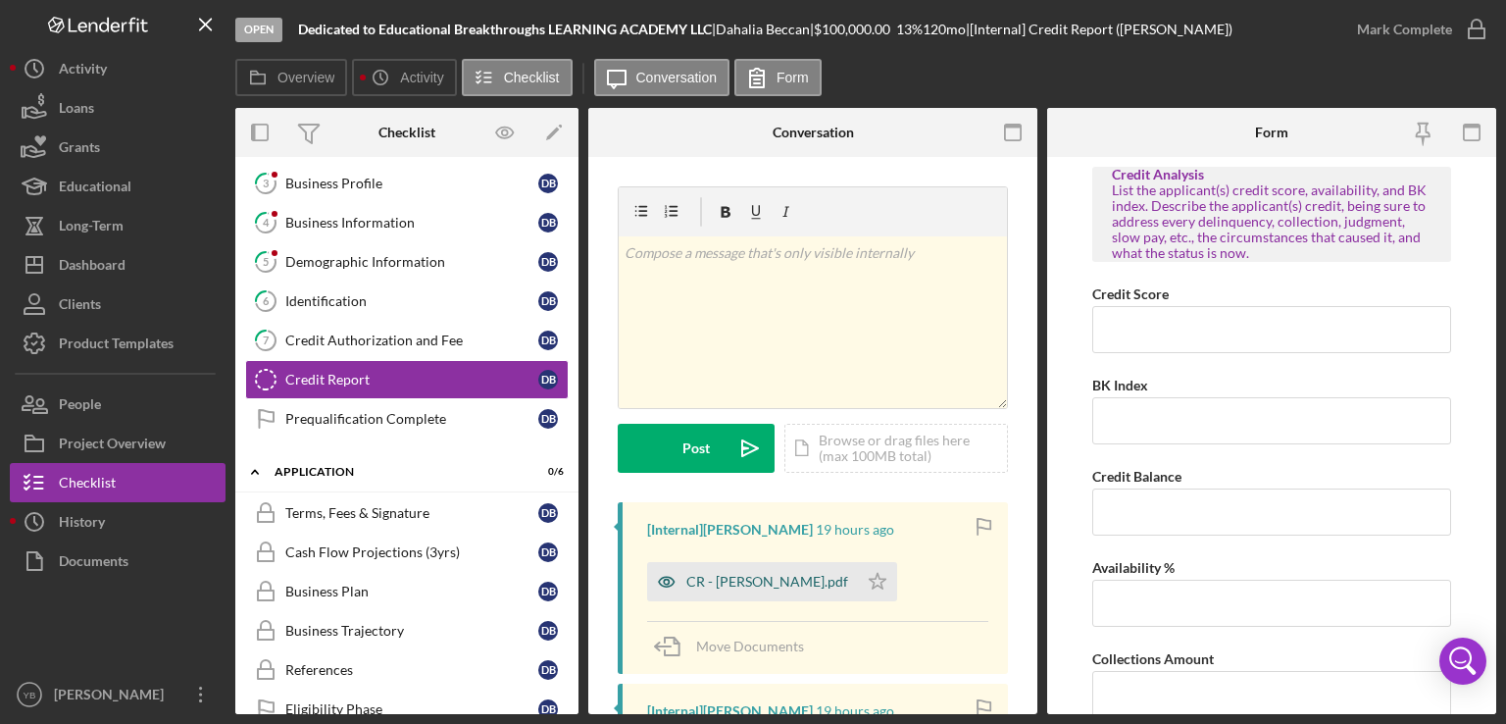
click at [788, 594] on div "CR - [PERSON_NAME].pdf" at bounding box center [752, 581] width 211 height 39
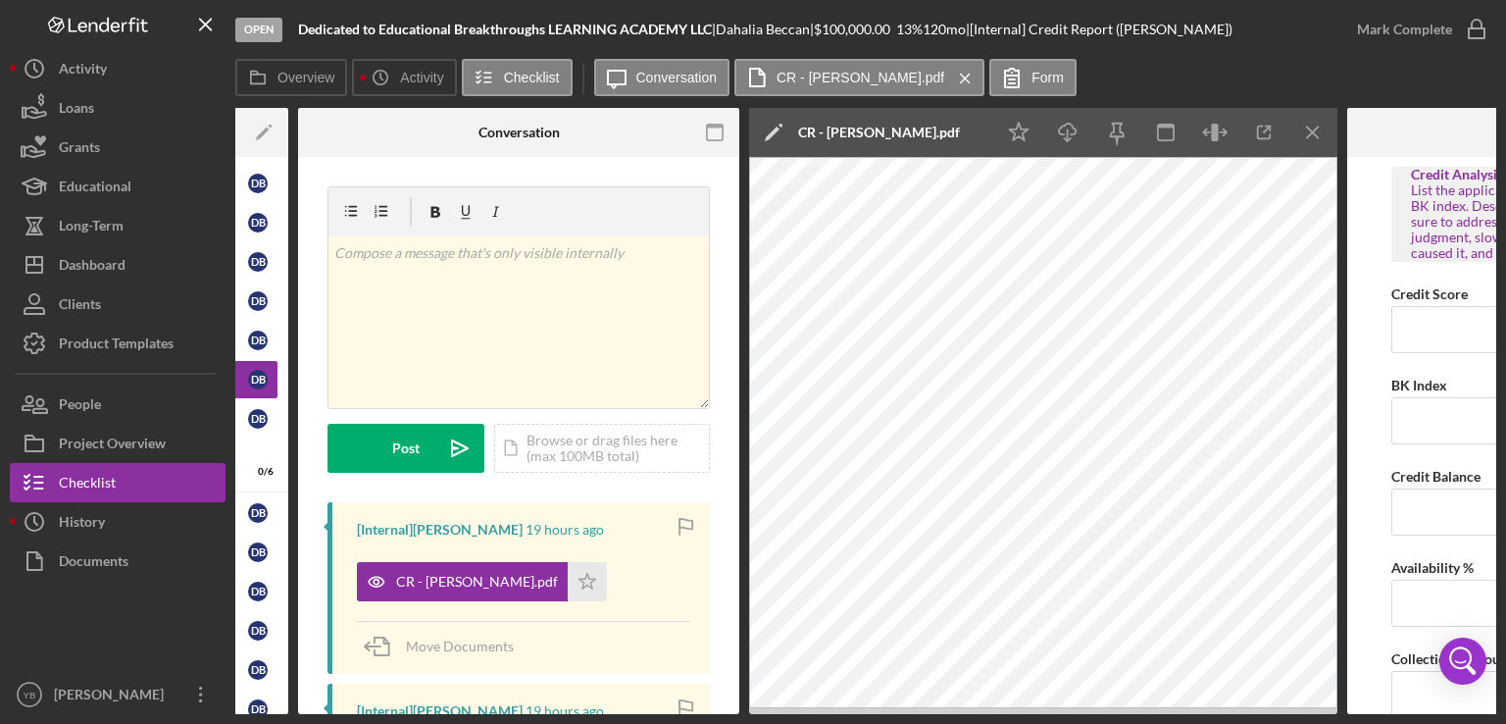
scroll to position [0, 297]
